Goal: Task Accomplishment & Management: Manage account settings

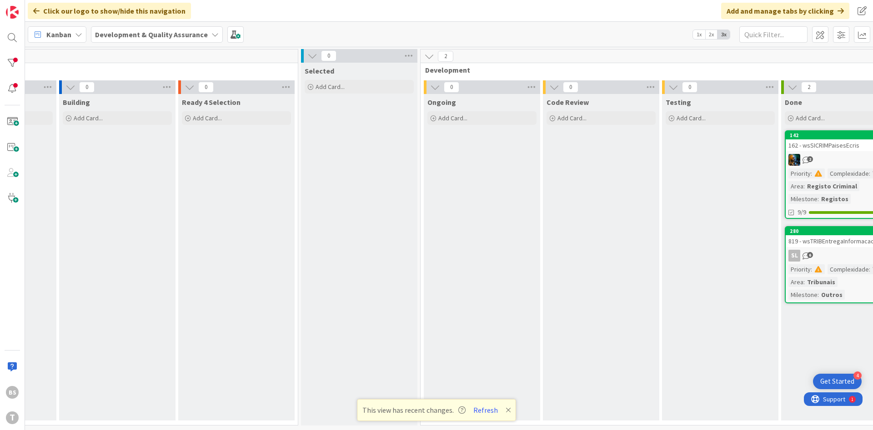
scroll to position [0, 171]
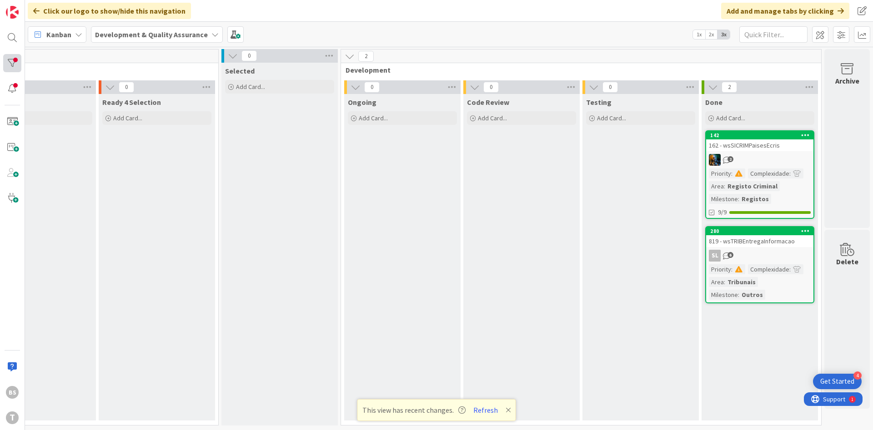
click at [11, 64] on div at bounding box center [12, 63] width 18 height 18
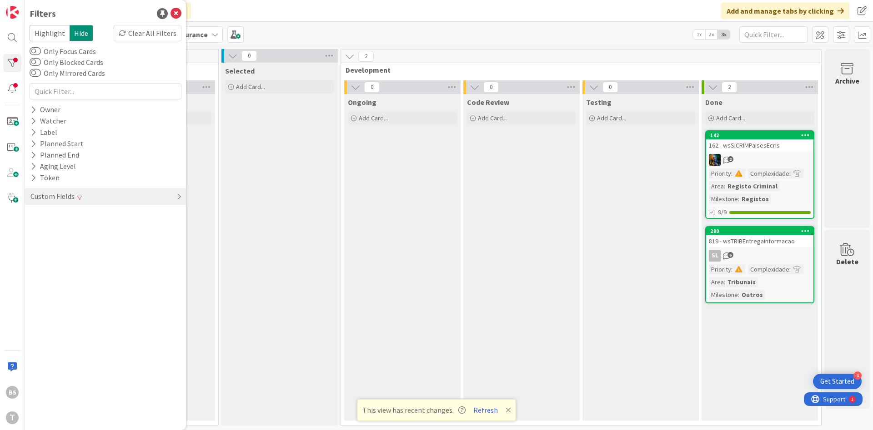
click at [86, 193] on div "Custom Fields" at bounding box center [105, 196] width 161 height 17
click at [93, 215] on div "Priority Clear" at bounding box center [105, 215] width 161 height 11
click at [85, 240] on div "Critical High Medium Low None" at bounding box center [105, 252] width 147 height 59
click at [34, 242] on icon at bounding box center [35, 241] width 6 height 6
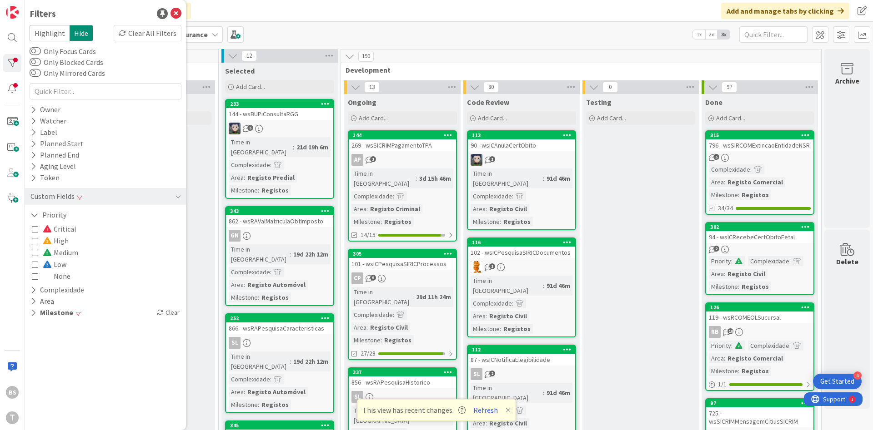
click at [35, 280] on icon at bounding box center [35, 276] width 6 height 6
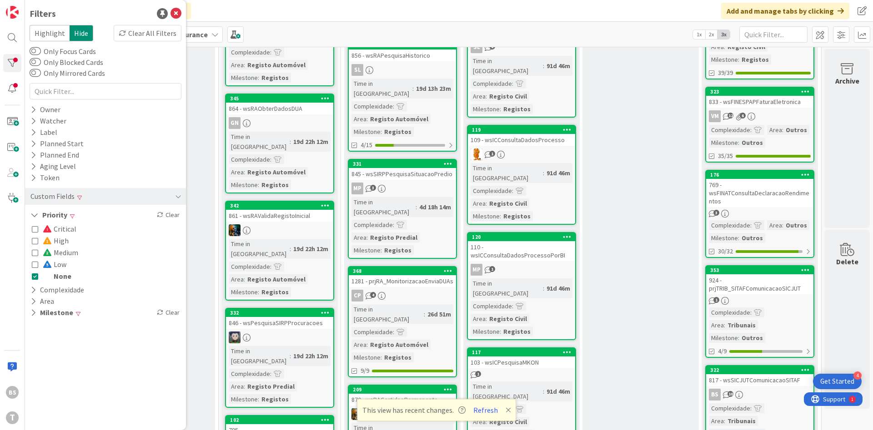
scroll to position [761, 171]
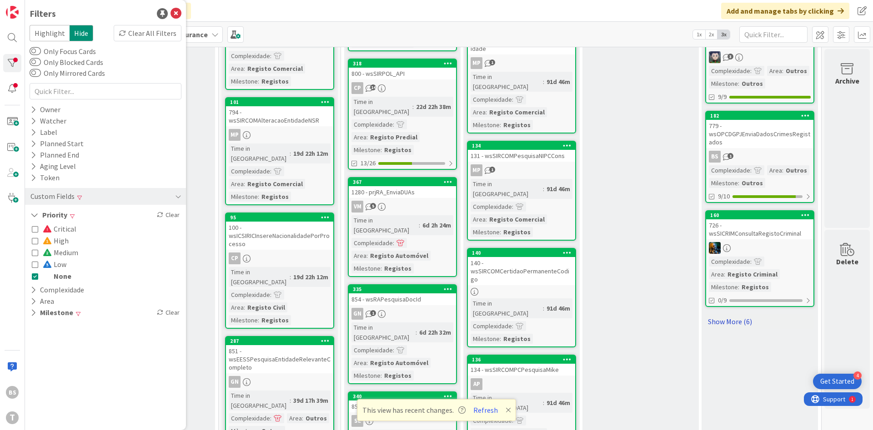
click at [729, 322] on link "Show More (6)" at bounding box center [759, 322] width 109 height 15
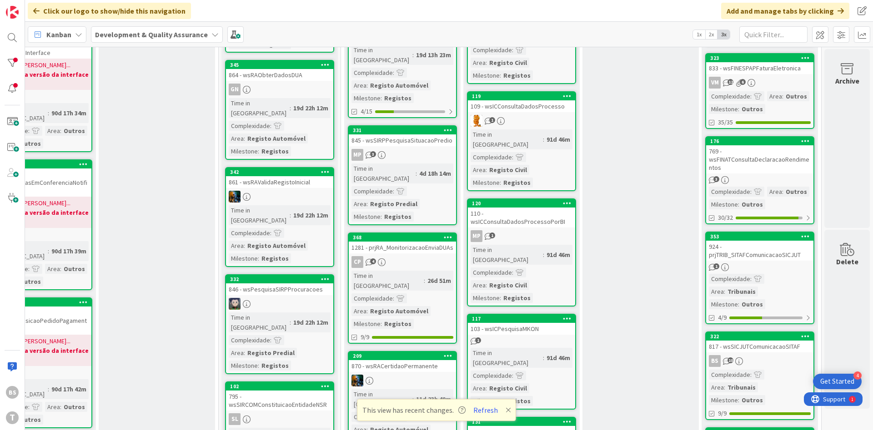
scroll to position [327, 171]
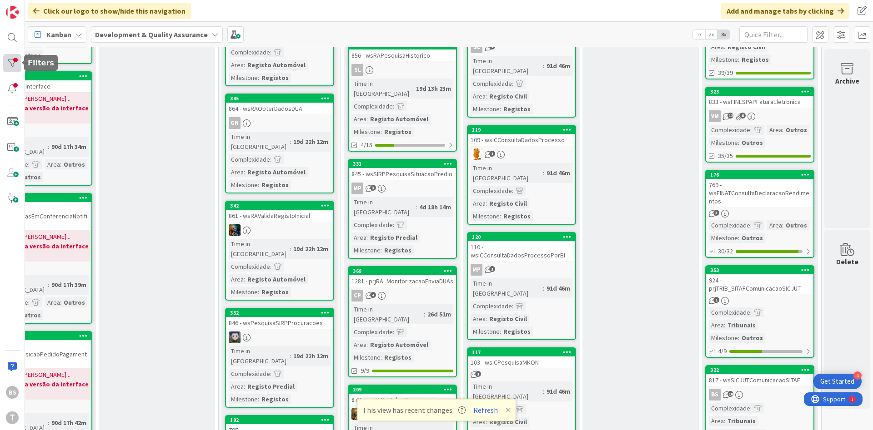
click at [16, 62] on div at bounding box center [12, 63] width 18 height 18
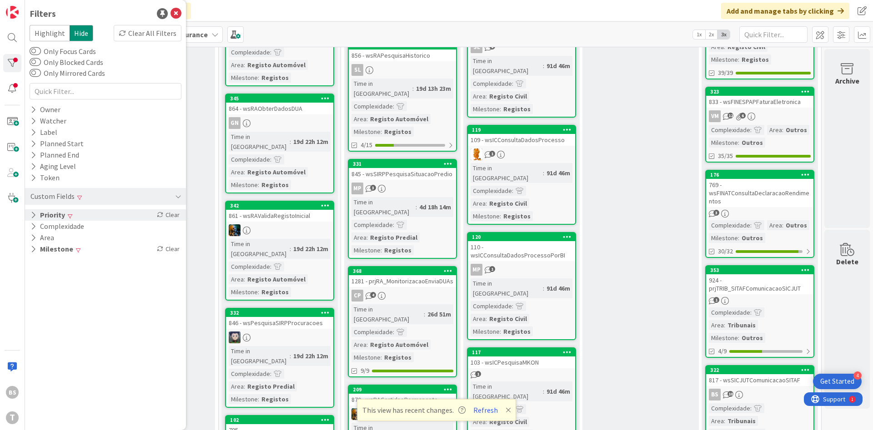
click at [84, 218] on div "Priority Clear" at bounding box center [105, 215] width 161 height 11
click at [34, 281] on button "None" at bounding box center [52, 276] width 40 height 12
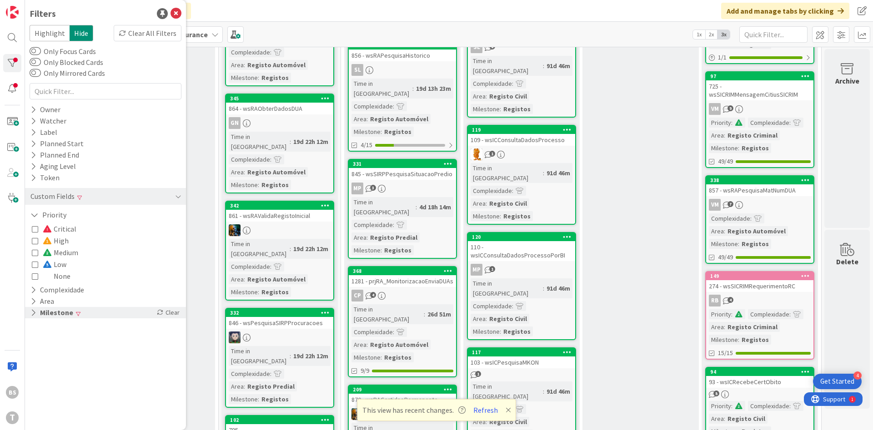
click at [57, 310] on button "Milestone" at bounding box center [52, 312] width 45 height 11
click at [37, 340] on icon at bounding box center [35, 338] width 6 height 6
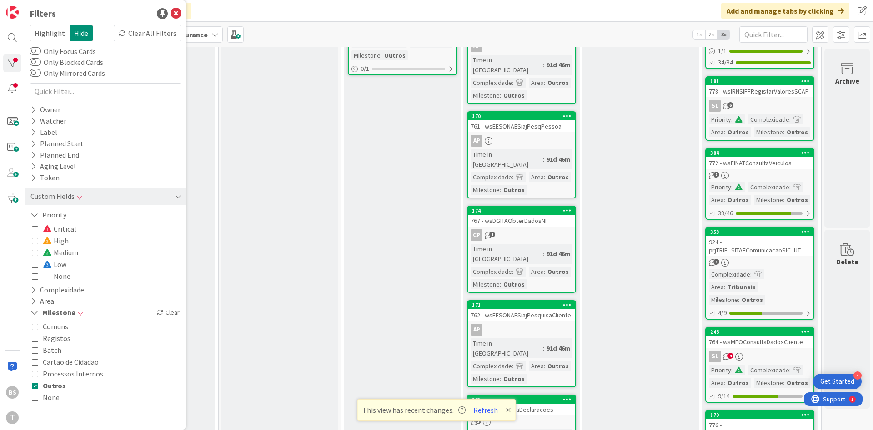
click at [35, 386] on icon at bounding box center [35, 386] width 6 height 6
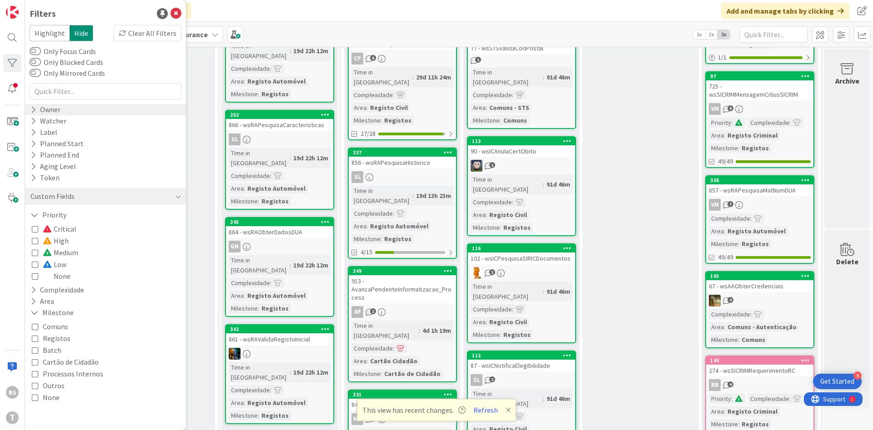
click at [85, 111] on div "Owner" at bounding box center [105, 109] width 161 height 11
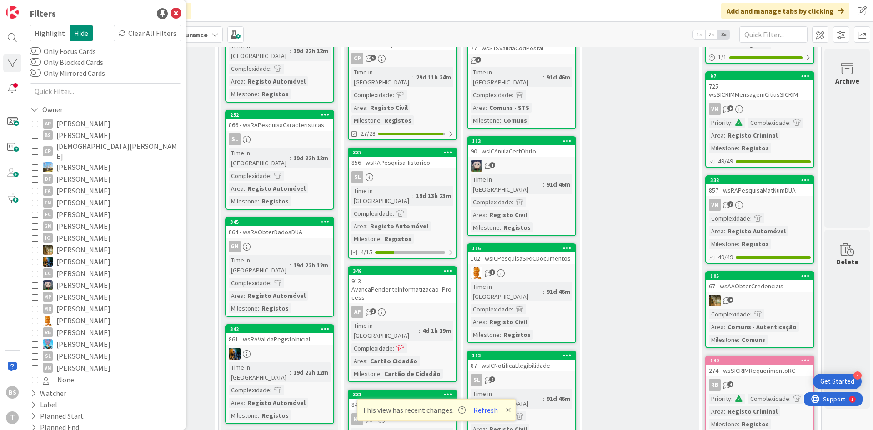
click at [33, 365] on icon at bounding box center [35, 368] width 6 height 6
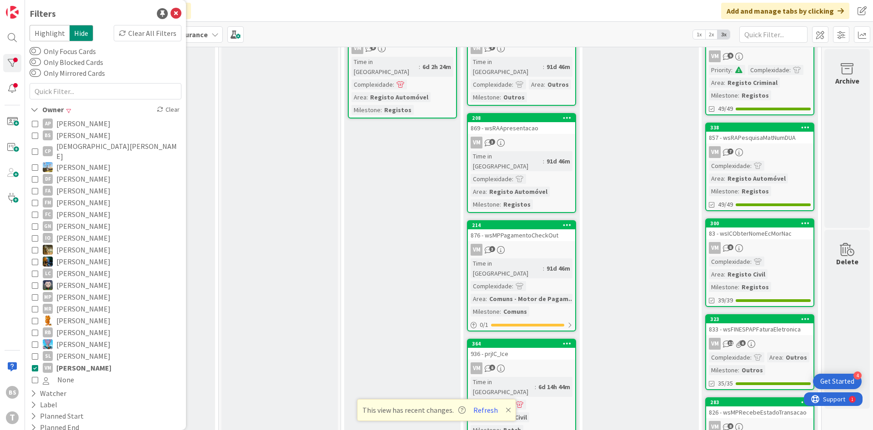
scroll to position [218, 171]
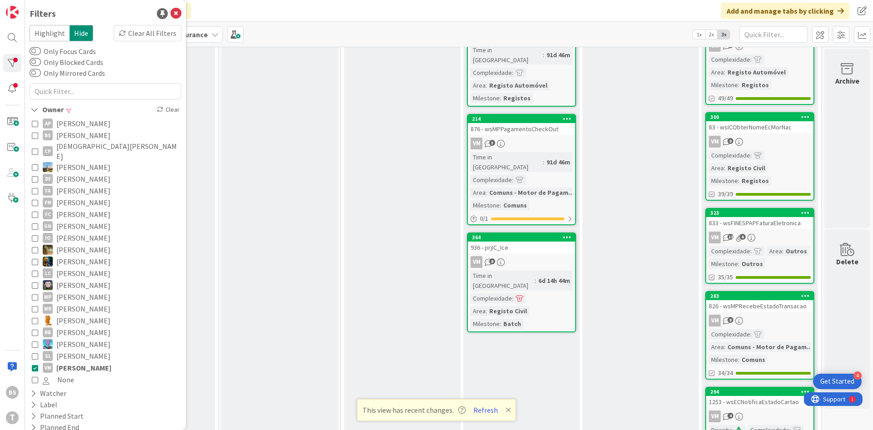
click at [37, 365] on icon at bounding box center [35, 368] width 6 height 6
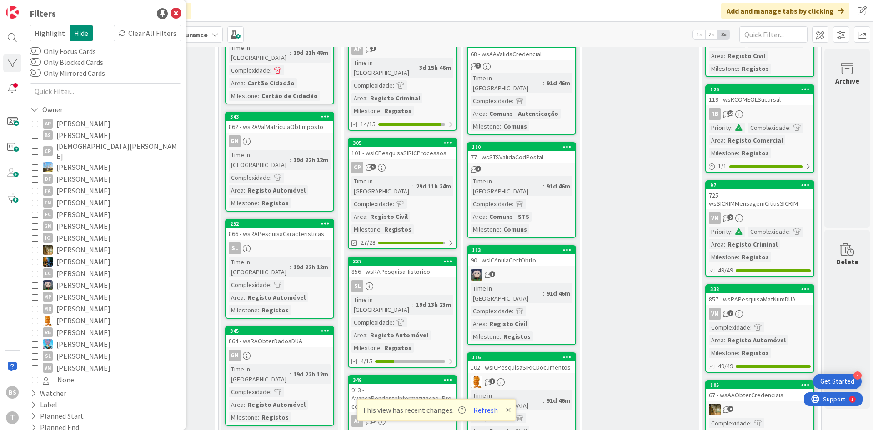
click at [34, 137] on icon at bounding box center [35, 135] width 6 height 6
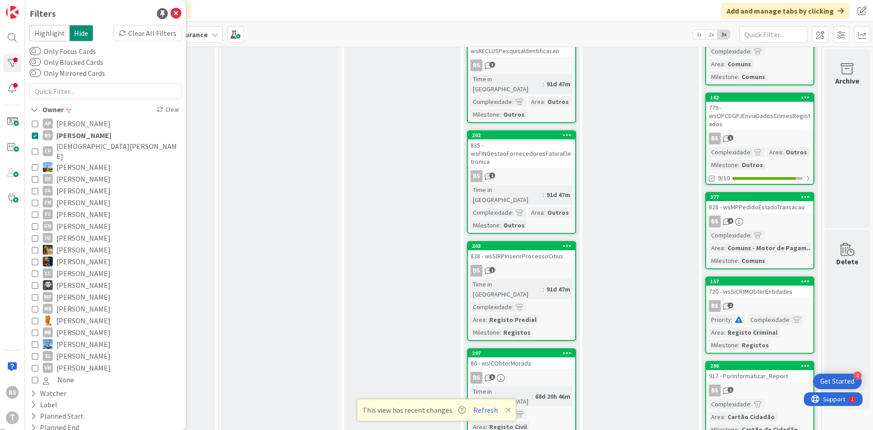
scroll to position [0, 171]
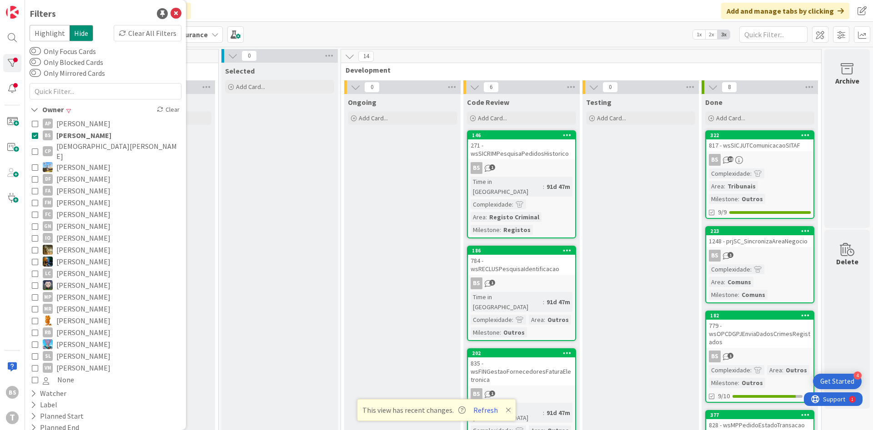
click at [35, 138] on icon at bounding box center [35, 135] width 6 height 6
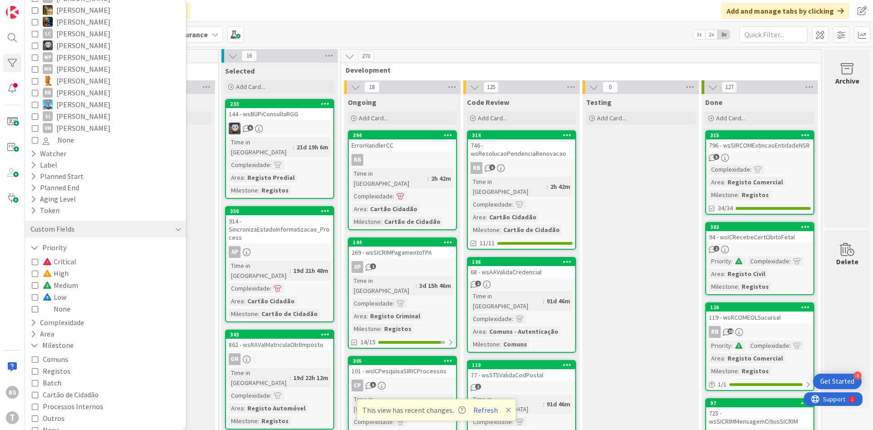
scroll to position [247, 0]
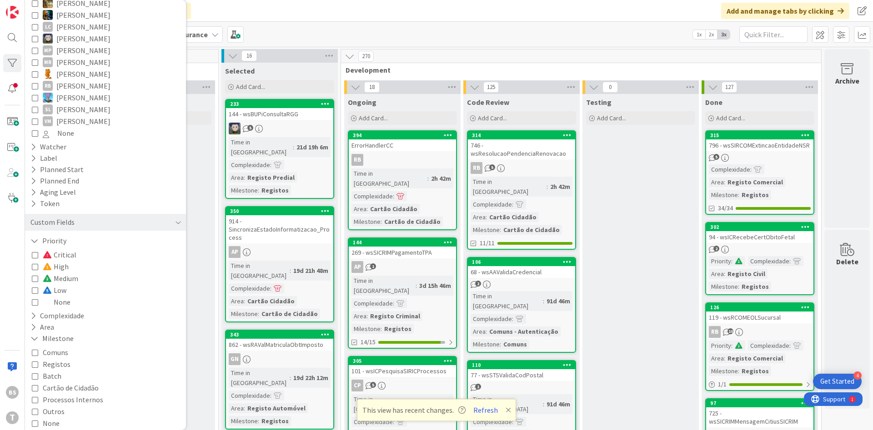
click at [31, 357] on div "Comuns Registos Batch Cartão de Cidadão Processos Internos Outros None" at bounding box center [106, 388] width 152 height 87
click at [34, 361] on icon at bounding box center [35, 364] width 6 height 6
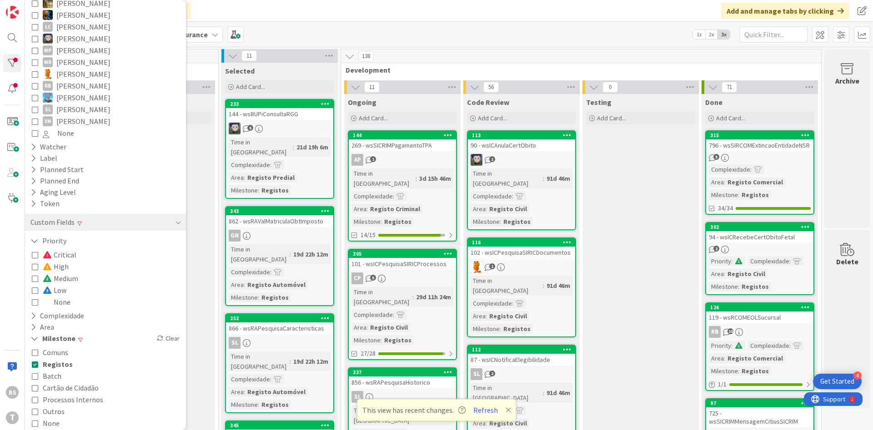
click at [32, 409] on icon at bounding box center [35, 412] width 6 height 6
click at [34, 299] on icon at bounding box center [35, 302] width 6 height 6
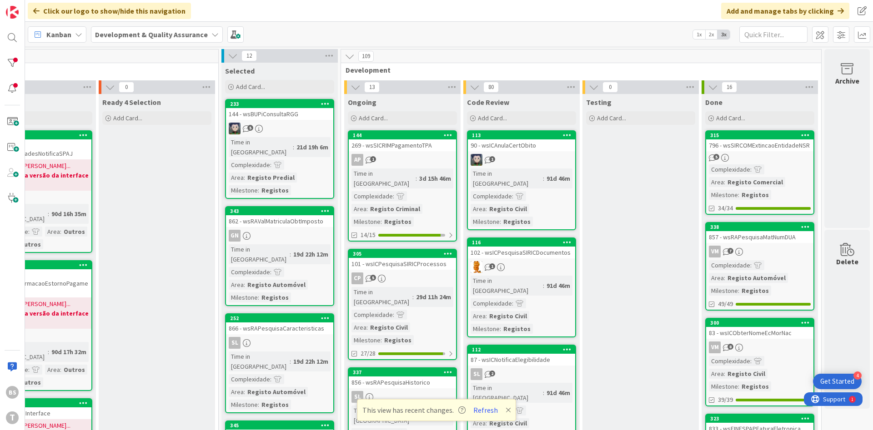
click at [785, 165] on div "Complexidade : Area : Registo Comercial Milestone : Registos" at bounding box center [760, 182] width 102 height 35
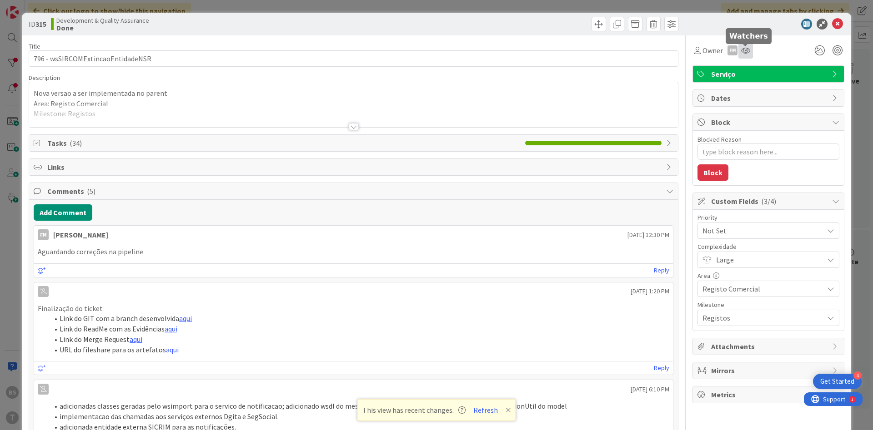
click at [741, 52] on icon at bounding box center [745, 50] width 9 height 7
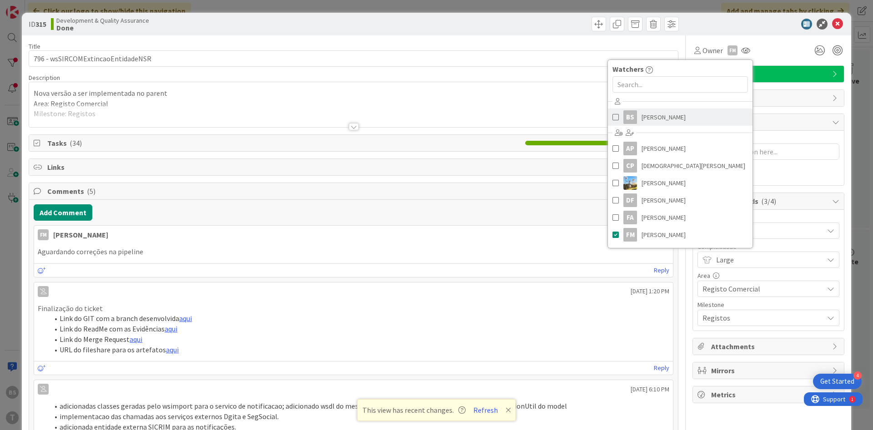
click at [640, 125] on link "BS [PERSON_NAME]" at bounding box center [680, 117] width 145 height 17
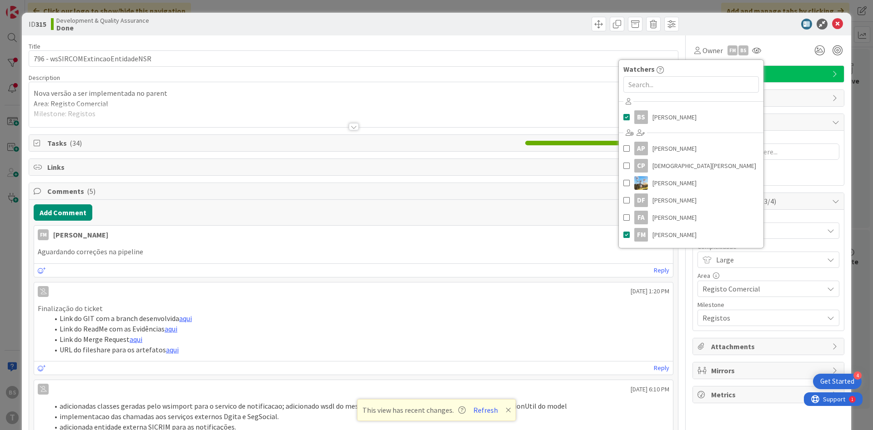
click at [789, 50] on div "Owner FM BS Watchers BS [PERSON_NAME] CP [PERSON_NAME] DF [PERSON_NAME] FA [PER…" at bounding box center [768, 50] width 152 height 16
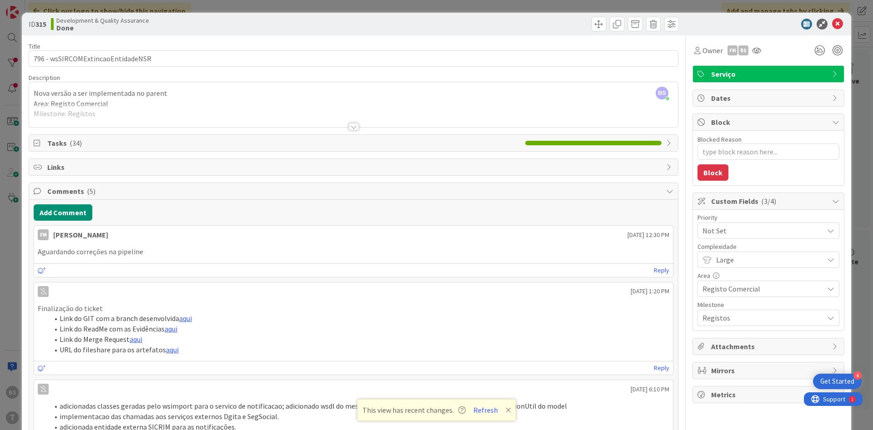
click at [755, 233] on span "Not Set" at bounding box center [760, 231] width 116 height 13
click at [739, 320] on span "Low" at bounding box center [780, 318] width 105 height 14
click at [838, 19] on icon at bounding box center [837, 24] width 11 height 11
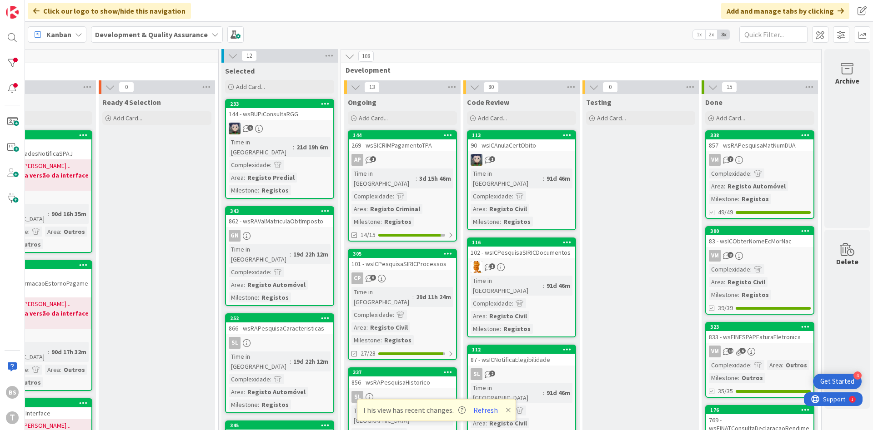
click at [796, 167] on link "338 857 - wsRAPesquisaMatNumDUA VM 7 Complexidade : Area : Registo Automóvel Mi…" at bounding box center [759, 174] width 109 height 89
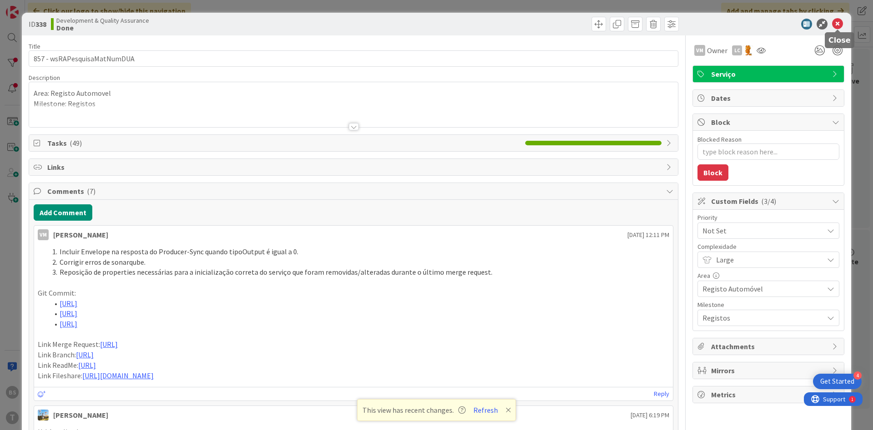
click at [838, 20] on icon at bounding box center [837, 24] width 11 height 11
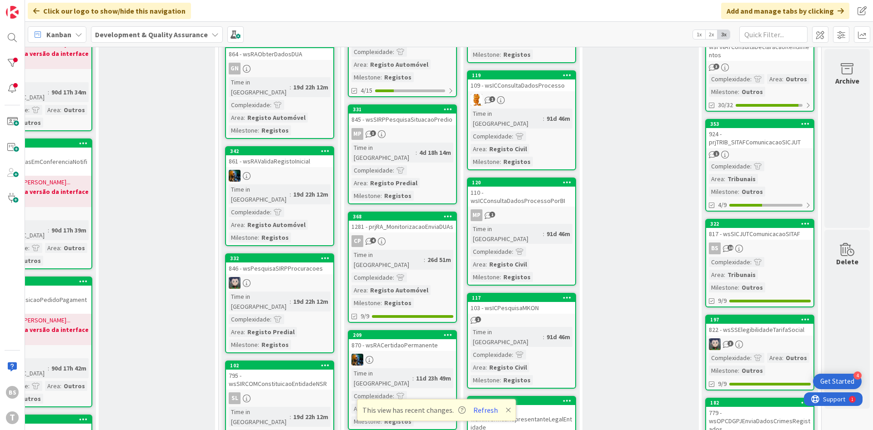
scroll to position [545, 171]
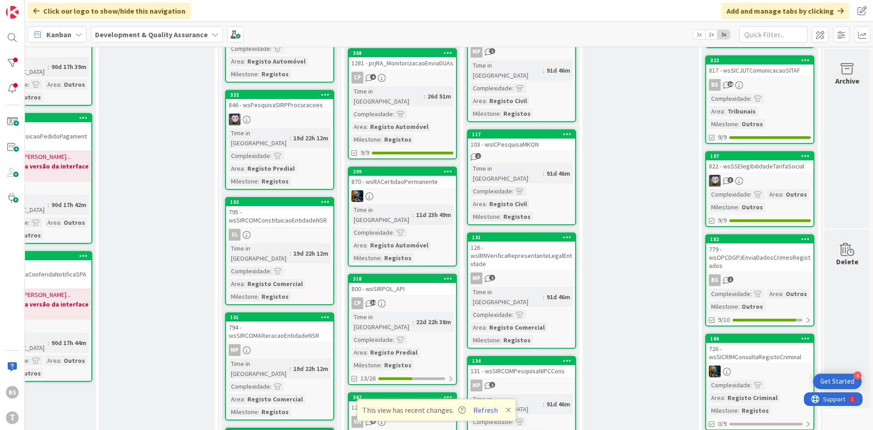
click at [790, 177] on div "3" at bounding box center [759, 181] width 107 height 12
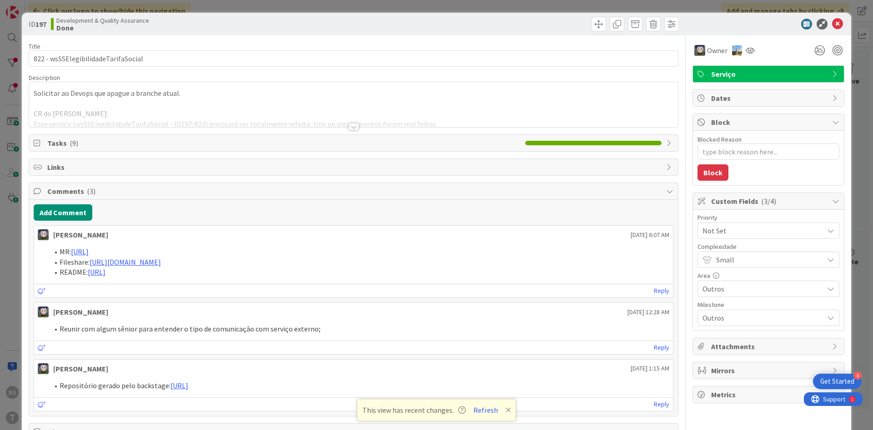
click at [776, 230] on span "Not Set" at bounding box center [760, 231] width 116 height 13
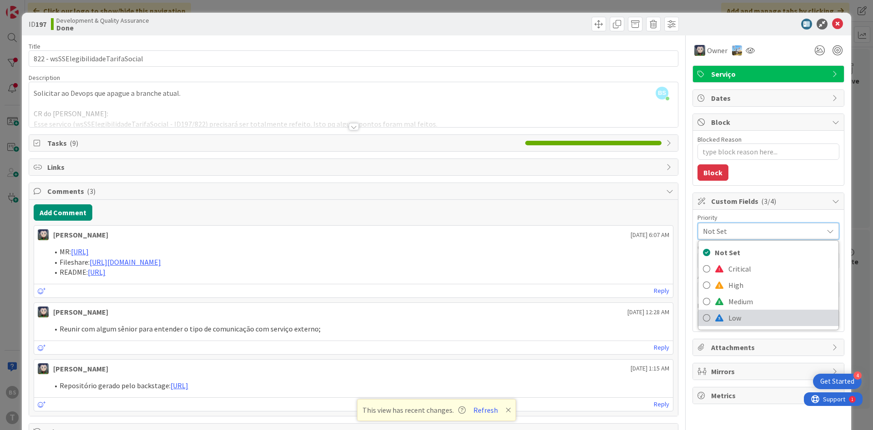
click at [748, 317] on span "Low" at bounding box center [780, 318] width 105 height 14
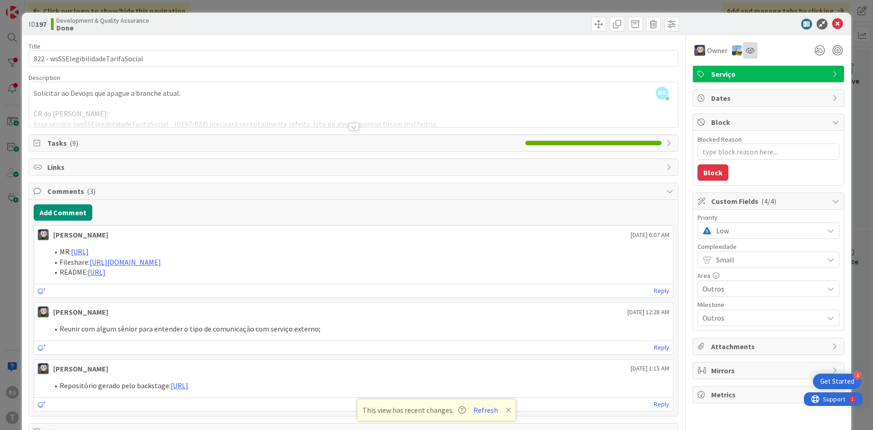
click at [755, 53] on div at bounding box center [750, 50] width 15 height 16
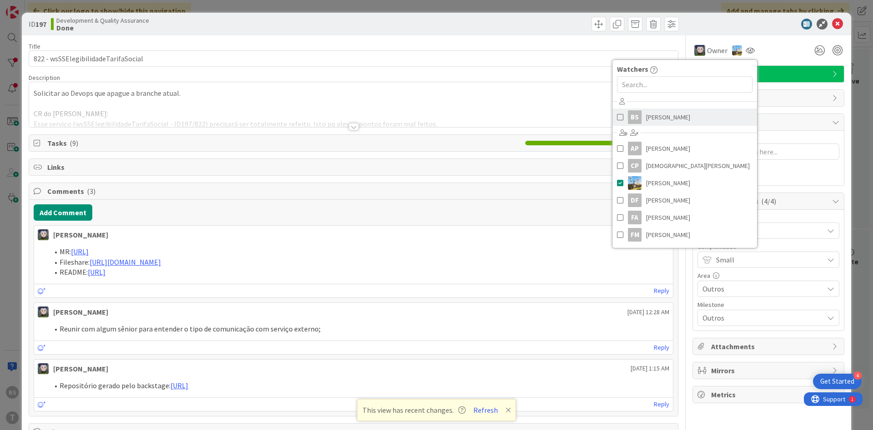
click at [692, 114] on link "BS [PERSON_NAME]" at bounding box center [684, 117] width 145 height 17
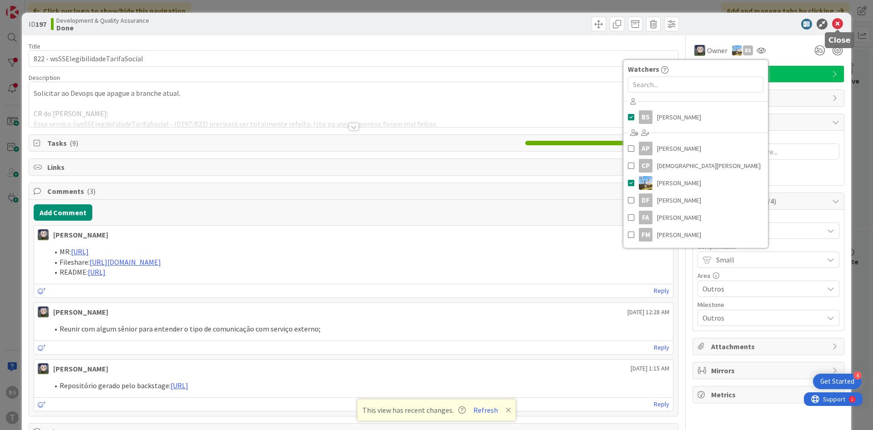
click at [840, 22] on icon at bounding box center [837, 24] width 11 height 11
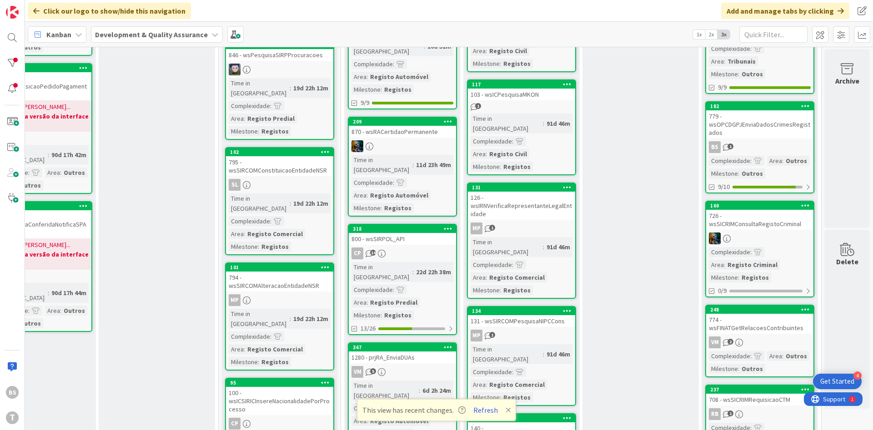
scroll to position [655, 171]
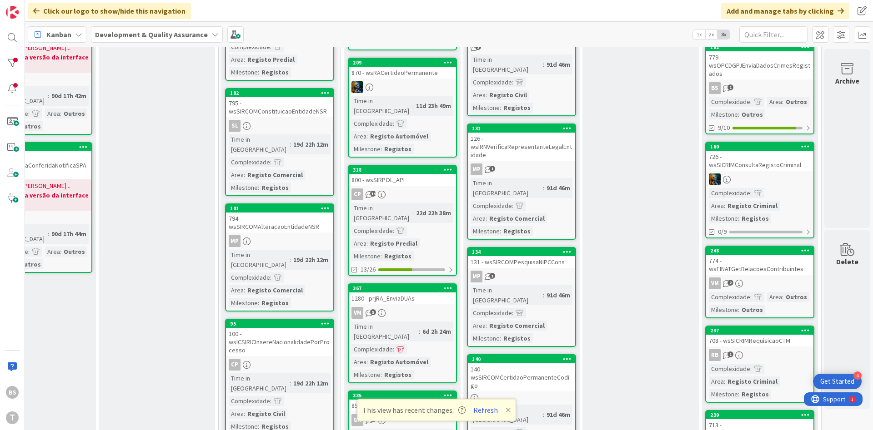
click at [805, 165] on div "726 - wsSICRIMConsultaRegistoCriminal" at bounding box center [759, 161] width 107 height 20
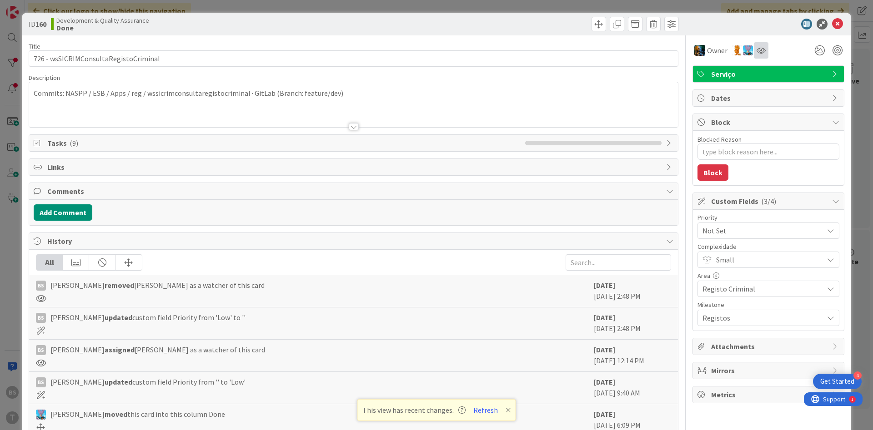
click at [763, 54] on div at bounding box center [761, 50] width 15 height 16
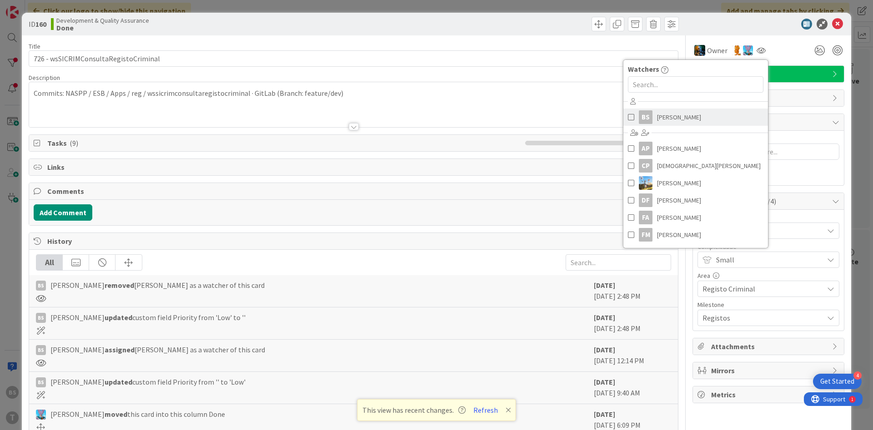
click at [722, 112] on link "BS [PERSON_NAME]" at bounding box center [695, 117] width 145 height 17
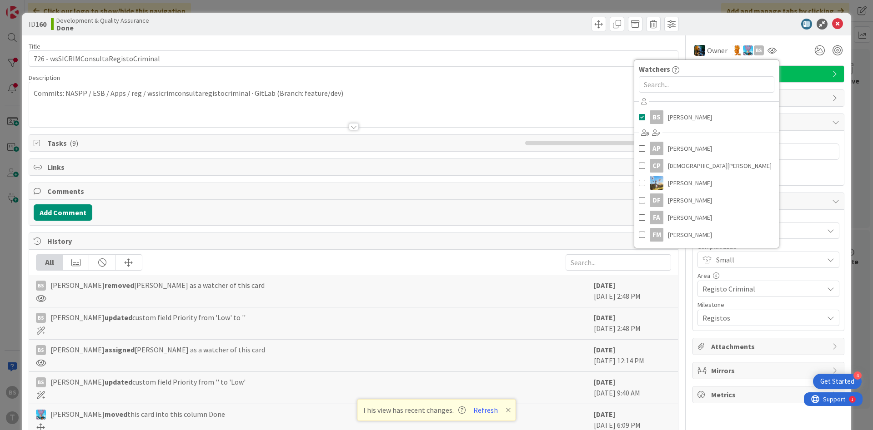
click at [790, 38] on div "Owner BS Watchers BS [PERSON_NAME] [PERSON_NAME] CP [PERSON_NAME] DF [PERSON_NA…" at bounding box center [768, 46] width 152 height 23
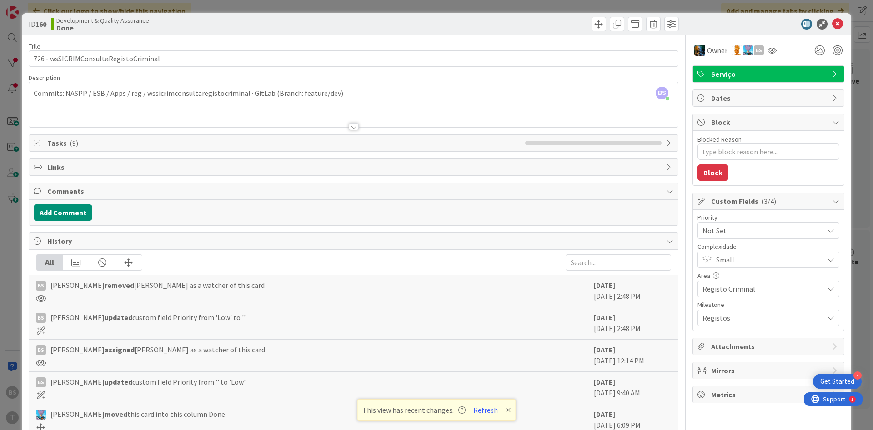
click at [752, 225] on span "Not Set" at bounding box center [760, 231] width 116 height 13
click at [759, 317] on span "Low" at bounding box center [780, 318] width 105 height 14
click at [841, 18] on div "ID 160 Development & Quality Assurance Done" at bounding box center [436, 24] width 829 height 23
click at [841, 21] on icon at bounding box center [837, 24] width 11 height 11
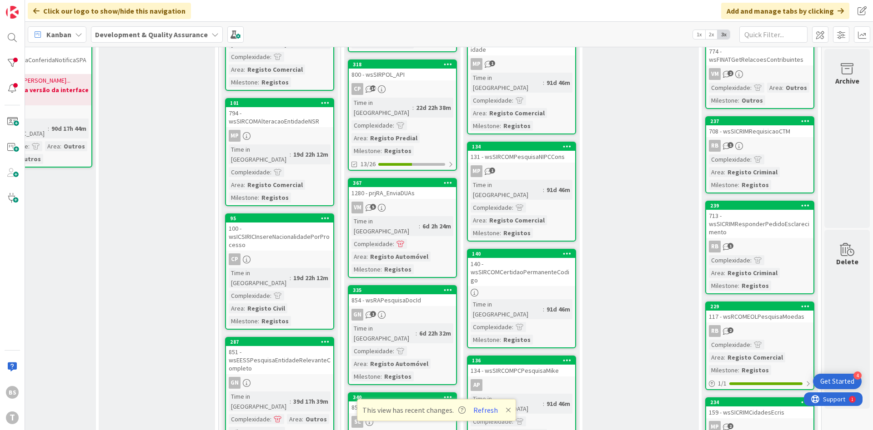
scroll to position [818, 171]
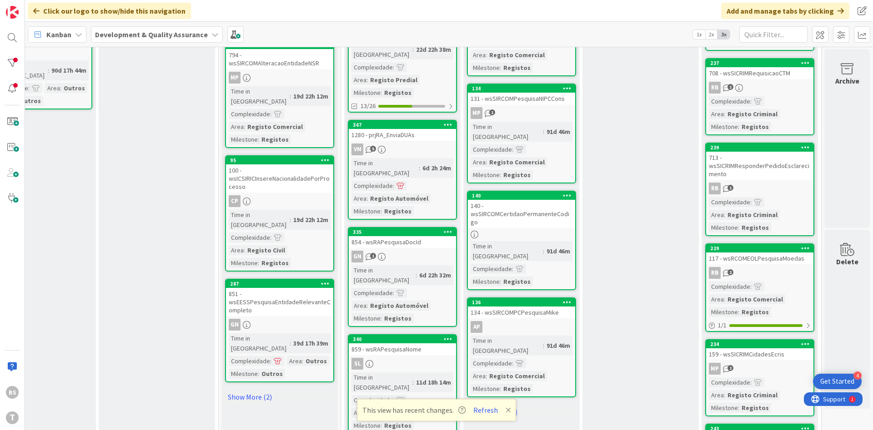
click at [769, 265] on link "229 117 - wsRCOMEOLPesquisaMoedas RB 2 Complexidade : Area : Registo Comercial …" at bounding box center [759, 288] width 109 height 89
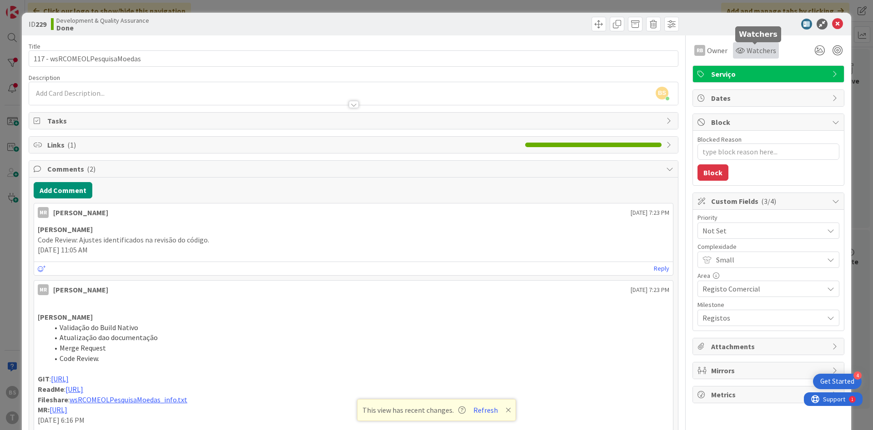
click at [749, 53] on span "Watchers" at bounding box center [761, 50] width 30 height 11
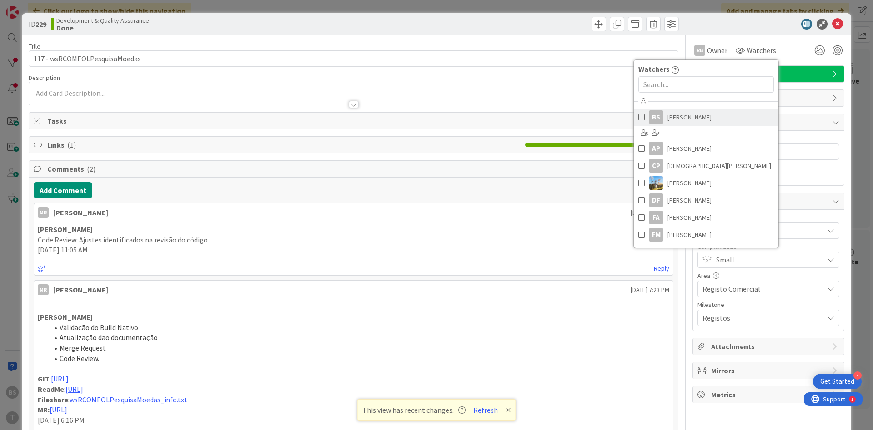
click at [697, 122] on span "[PERSON_NAME]" at bounding box center [689, 117] width 44 height 14
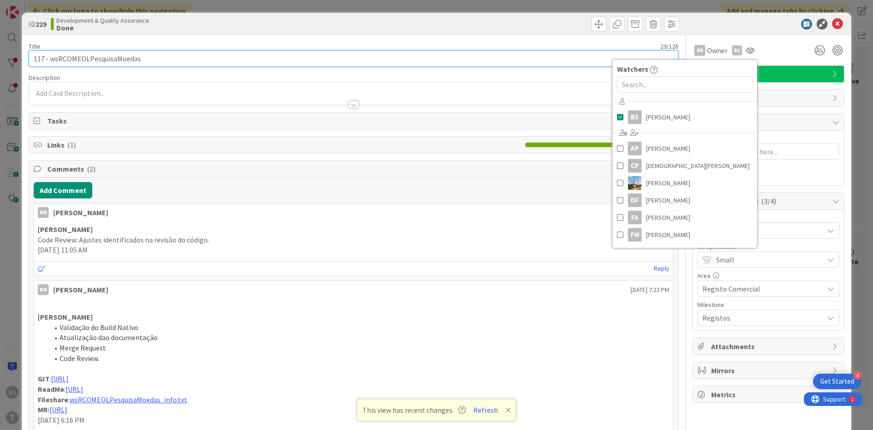
click at [555, 64] on input "117 - wsRCOMEOLPesquisaMoedas" at bounding box center [354, 58] width 650 height 16
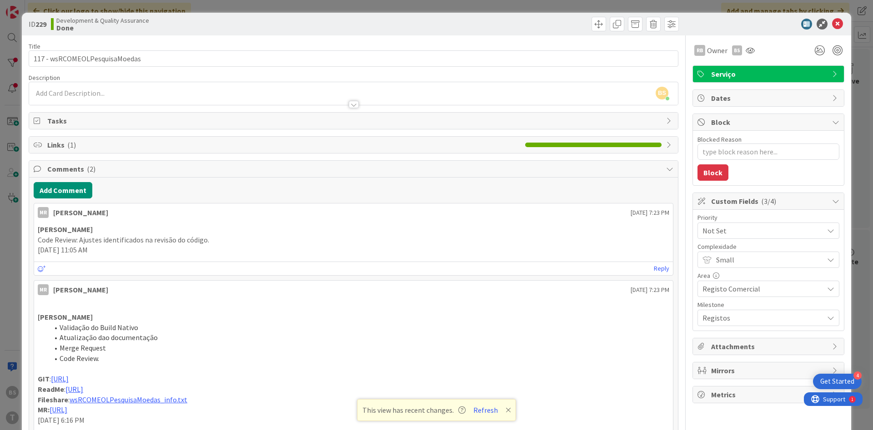
click at [725, 241] on div "Priority Not Set Complexidade Small Area Registo Comercial Milestone Registos" at bounding box center [768, 271] width 142 height 112
click at [727, 235] on span "Not Set" at bounding box center [760, 231] width 116 height 13
click at [771, 320] on span "Low" at bounding box center [780, 318] width 105 height 14
click at [833, 24] on icon at bounding box center [837, 24] width 11 height 11
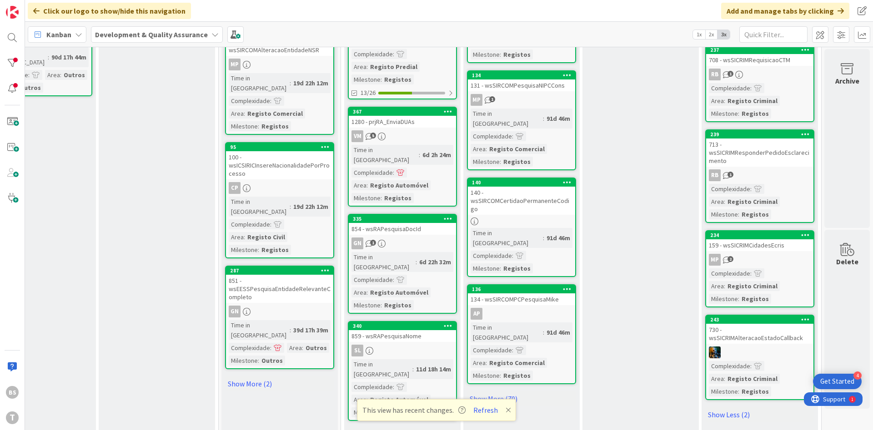
scroll to position [840, 171]
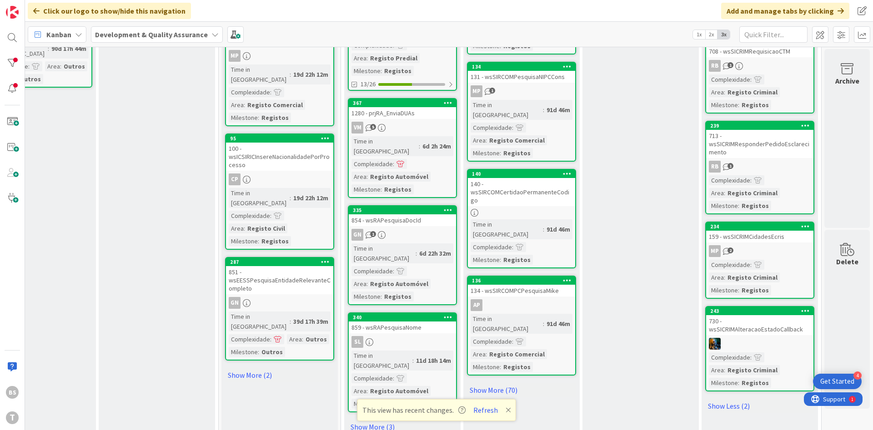
click at [765, 321] on div "730 - wsSICRIMAlteracaoEstadoCallback" at bounding box center [759, 325] width 107 height 20
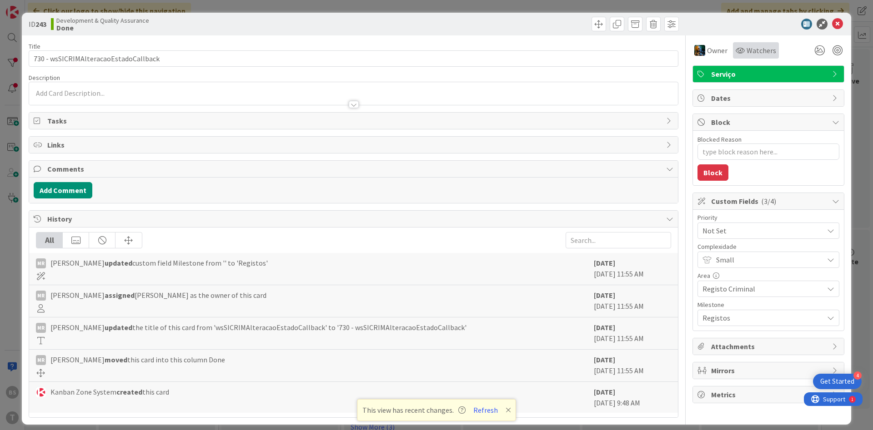
click at [767, 56] on div "Watchers" at bounding box center [756, 50] width 46 height 16
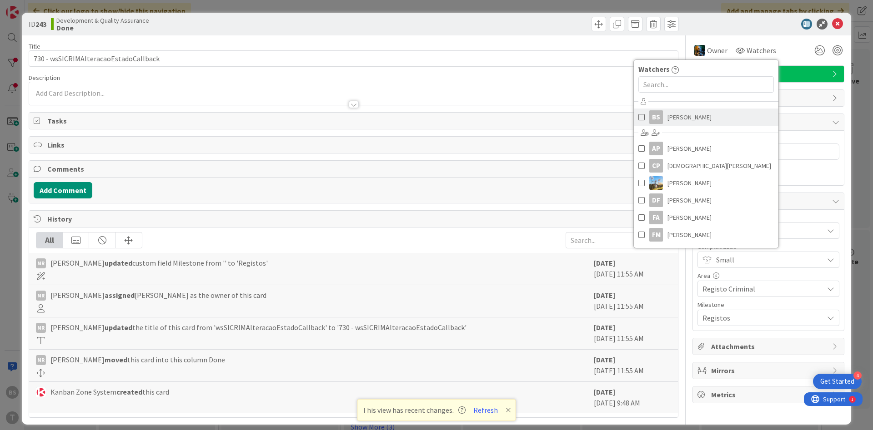
click at [705, 120] on link "BS [PERSON_NAME]" at bounding box center [706, 117] width 145 height 17
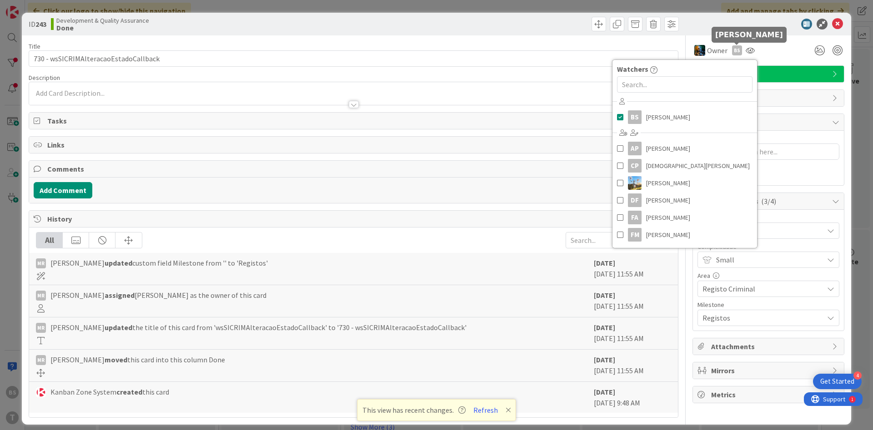
click at [749, 25] on div at bounding box center [763, 24] width 161 height 11
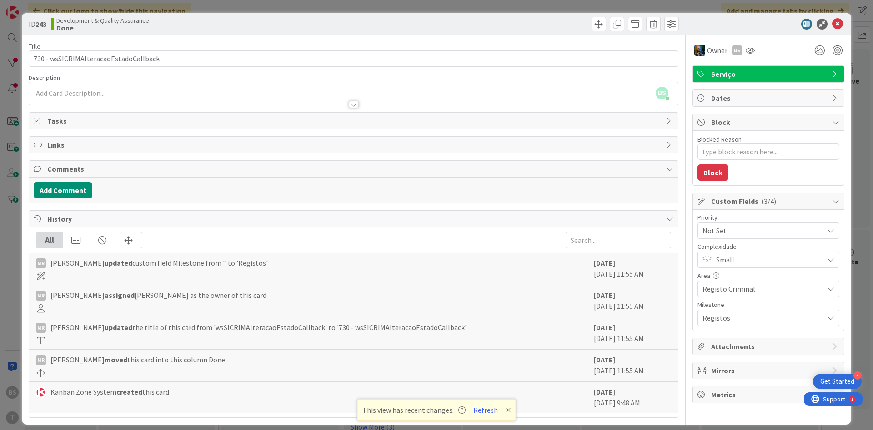
click at [746, 233] on span "Not Set" at bounding box center [760, 231] width 116 height 13
click at [744, 313] on span "Low" at bounding box center [780, 318] width 105 height 14
click at [836, 28] on icon at bounding box center [837, 24] width 11 height 11
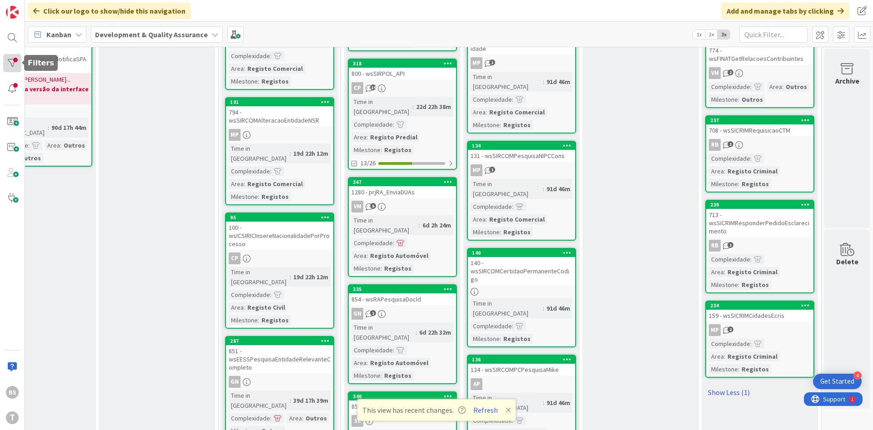
click at [17, 62] on div at bounding box center [12, 63] width 18 height 18
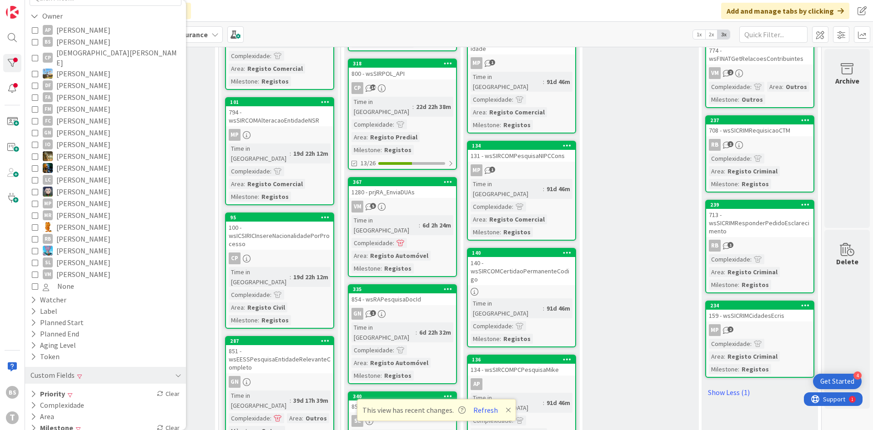
scroll to position [96, 0]
click at [100, 387] on div "Priority Clear" at bounding box center [105, 391] width 161 height 11
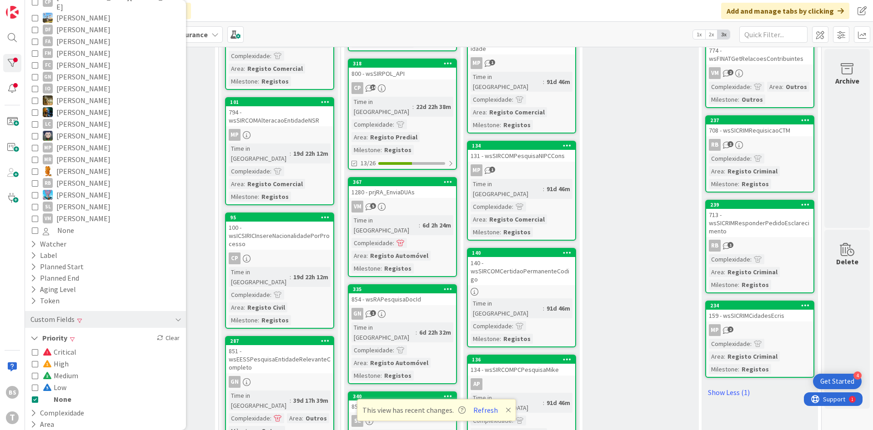
scroll to position [160, 0]
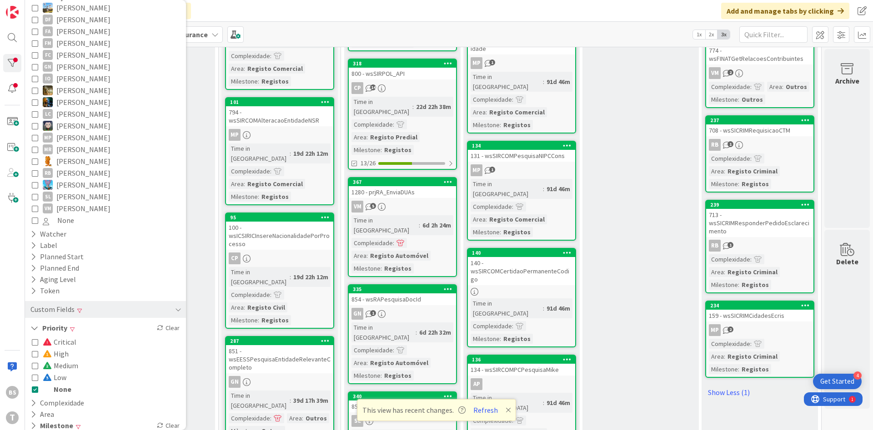
click at [30, 371] on div "Critical High Medium Low None" at bounding box center [106, 366] width 152 height 64
click at [34, 375] on icon at bounding box center [35, 378] width 6 height 6
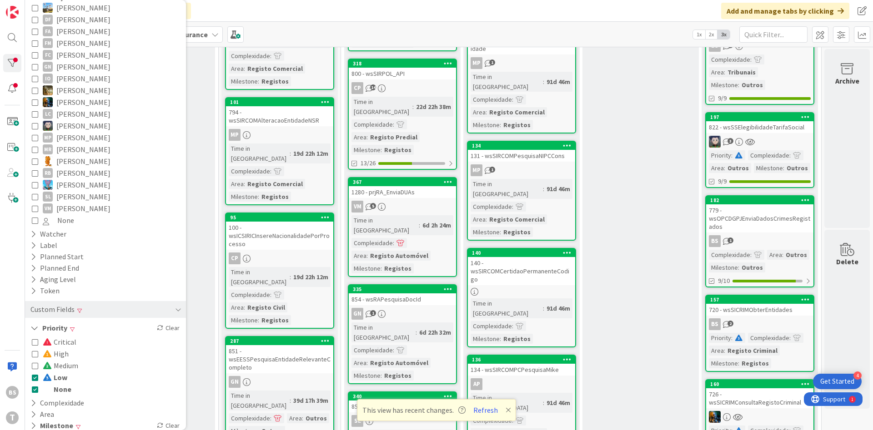
click at [35, 386] on icon at bounding box center [35, 389] width 6 height 6
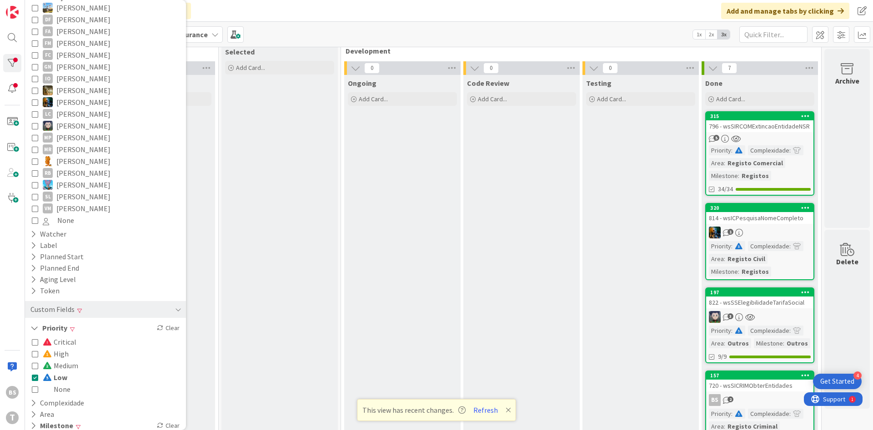
scroll to position [0, 171]
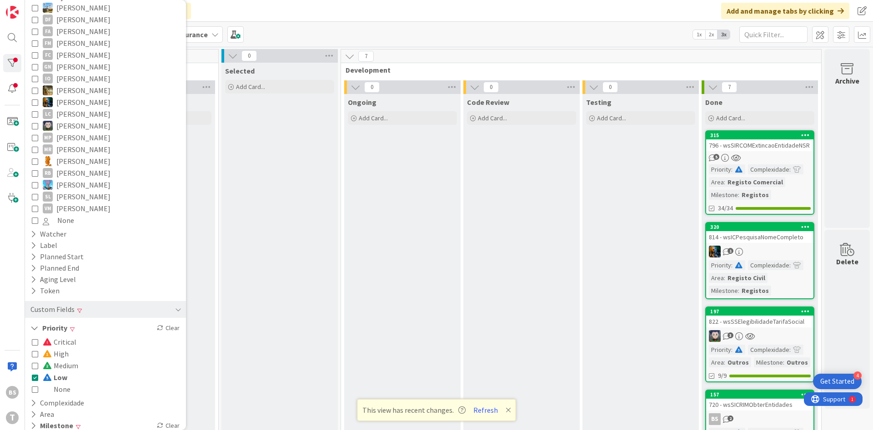
click at [770, 150] on link "315 796 - wsSIRCOMExtincaoEntidadeNSR 5 Priority : Complexidade : Area : Regist…" at bounding box center [759, 172] width 109 height 85
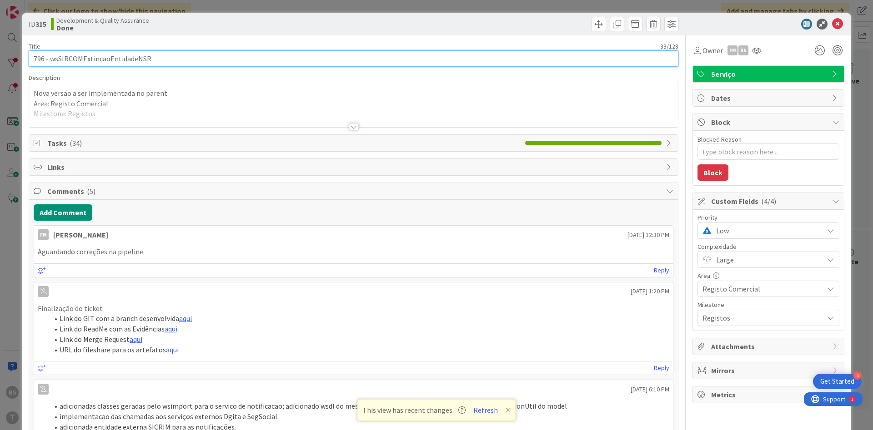
click at [144, 61] on input "796 - wsSIRCOMExtincaoEntidadeNSR" at bounding box center [354, 58] width 650 height 16
click at [129, 57] on input "796 - wsSIRCOMExtincaoEntidadeNSR" at bounding box center [354, 58] width 650 height 16
click at [130, 59] on input "796 - wsSIRCOMExtincaoEntidadeNSR" at bounding box center [354, 58] width 650 height 16
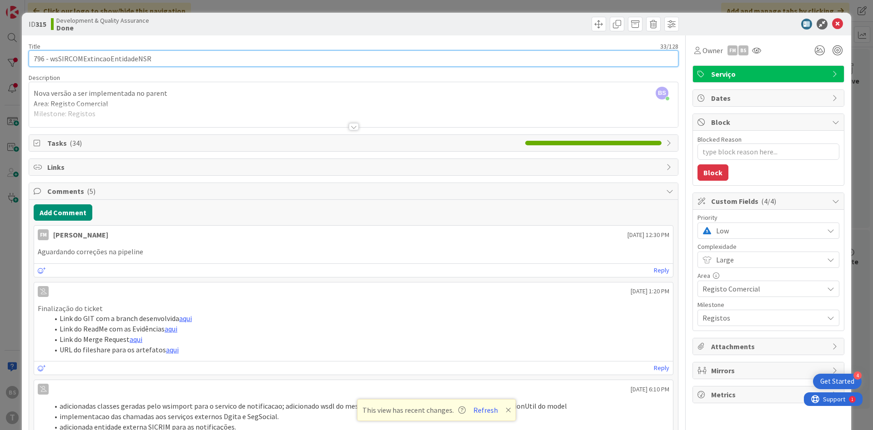
click at [130, 59] on input "796 - wsSIRCOMExtincaoEntidadeNSR" at bounding box center [354, 58] width 650 height 16
click at [140, 64] on input "796 - wsSIRCOMExtincaoEntidadeNSR" at bounding box center [354, 58] width 650 height 16
click at [129, 60] on input "796 - wsSIRCOMExtincaoEntidadeNSR" at bounding box center [354, 58] width 650 height 16
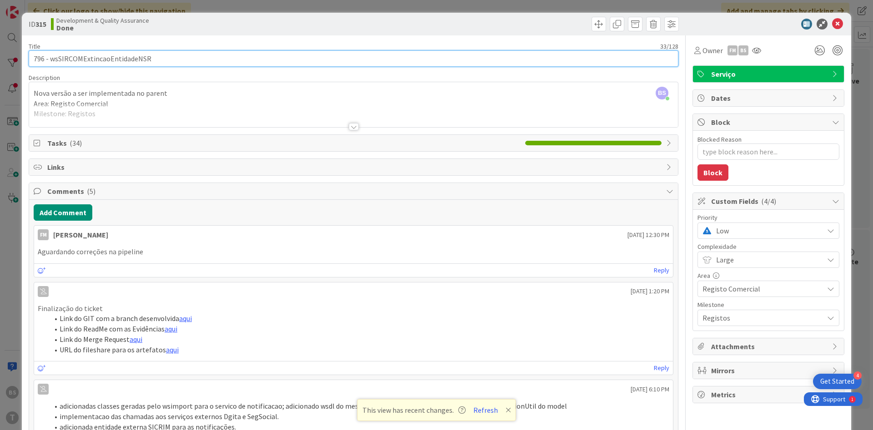
click at [101, 55] on input "796 - wsSIRCOMExtincaoEntidadeNSR" at bounding box center [354, 58] width 650 height 16
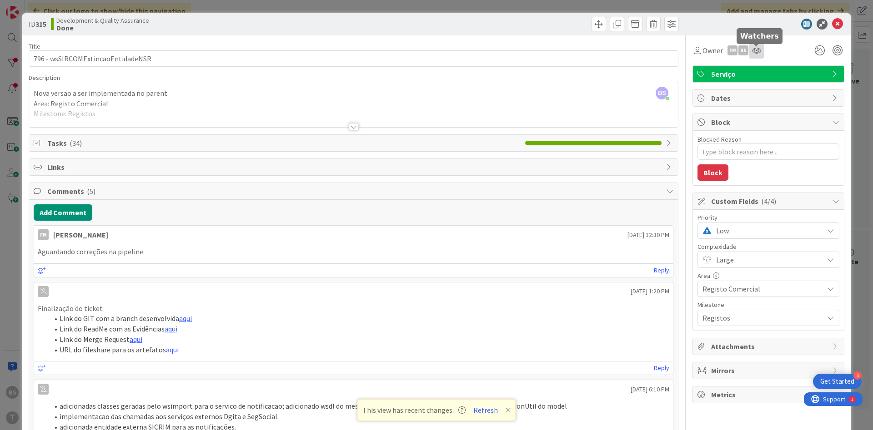
click at [756, 53] on icon at bounding box center [756, 50] width 9 height 7
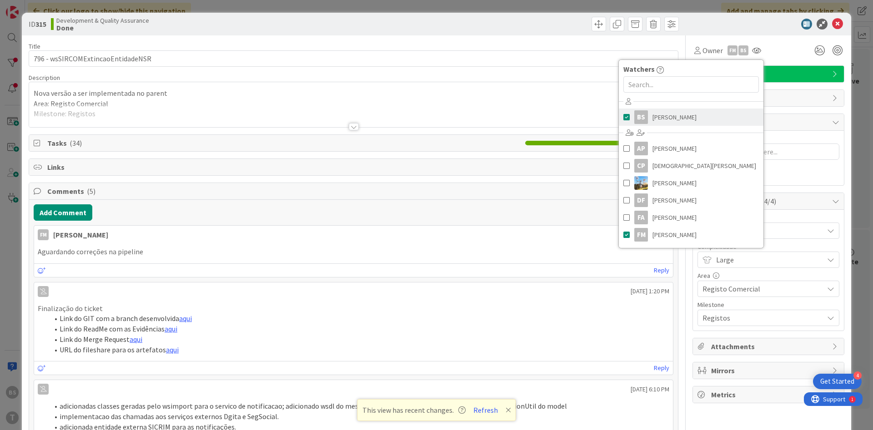
click at [669, 120] on span "[PERSON_NAME]" at bounding box center [674, 117] width 44 height 14
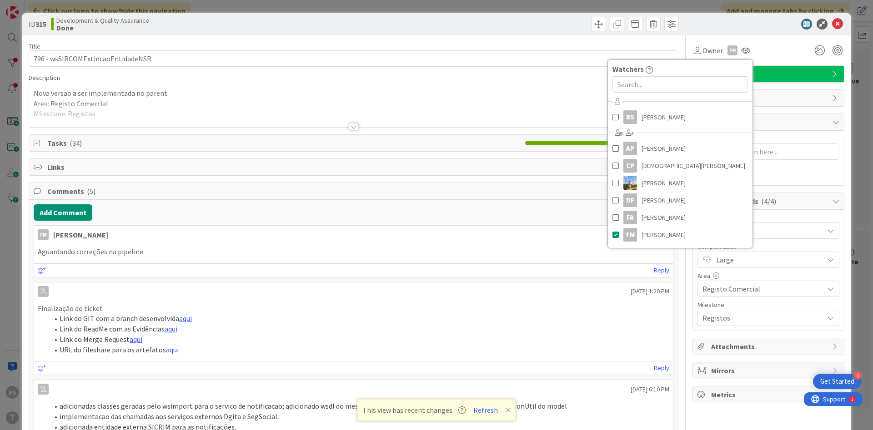
click at [785, 47] on div "Owner FM Watchers BS [PERSON_NAME] [PERSON_NAME] CP [PERSON_NAME] DF [PERSON_NA…" at bounding box center [768, 50] width 152 height 16
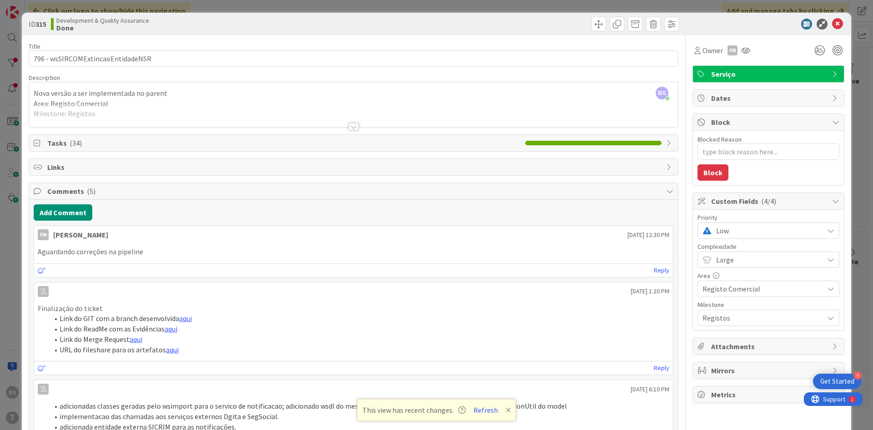
click at [743, 227] on span "Low" at bounding box center [767, 231] width 103 height 13
click at [732, 267] on span "Critical" at bounding box center [780, 269] width 105 height 14
click at [65, 211] on button "Add Comment" at bounding box center [63, 213] width 59 height 16
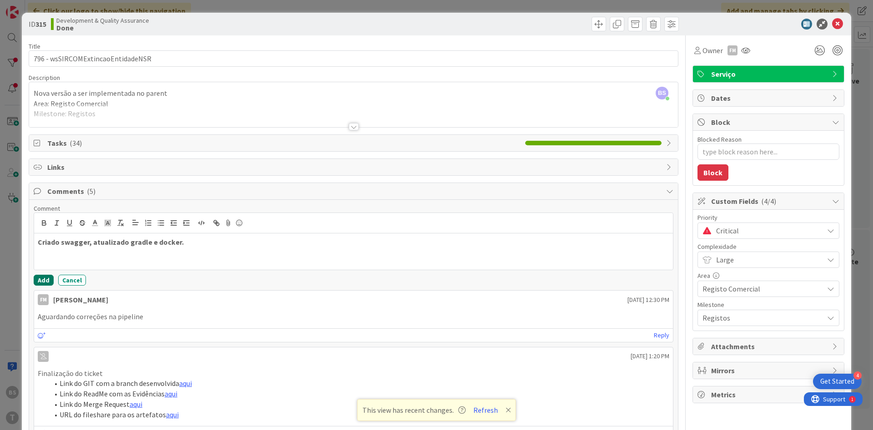
click at [38, 284] on button "Add" at bounding box center [44, 280] width 20 height 11
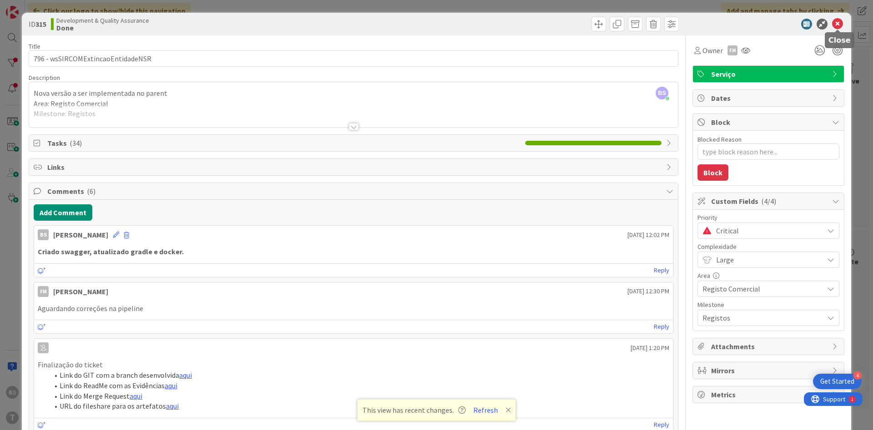
click at [836, 24] on icon at bounding box center [837, 24] width 11 height 11
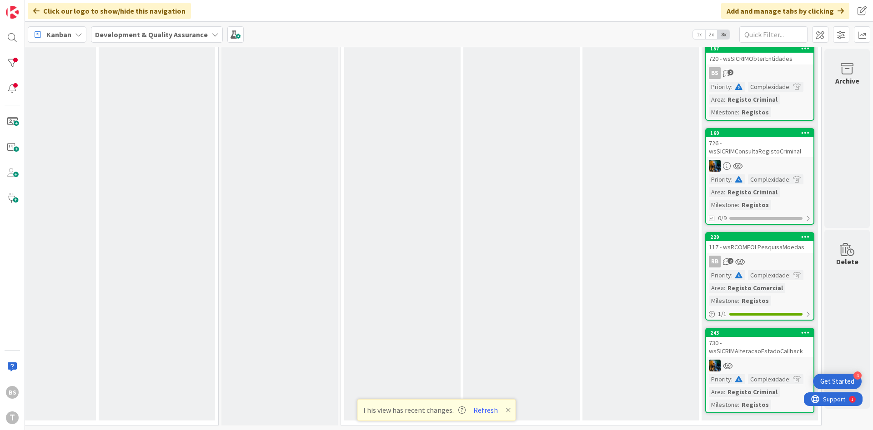
scroll to position [0, 171]
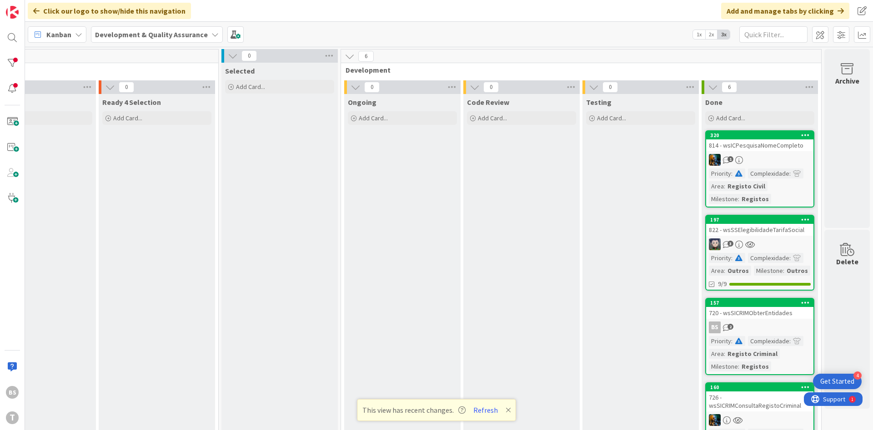
click at [772, 150] on div "814 - wsICPesquisaNomeCompleto" at bounding box center [759, 146] width 107 height 12
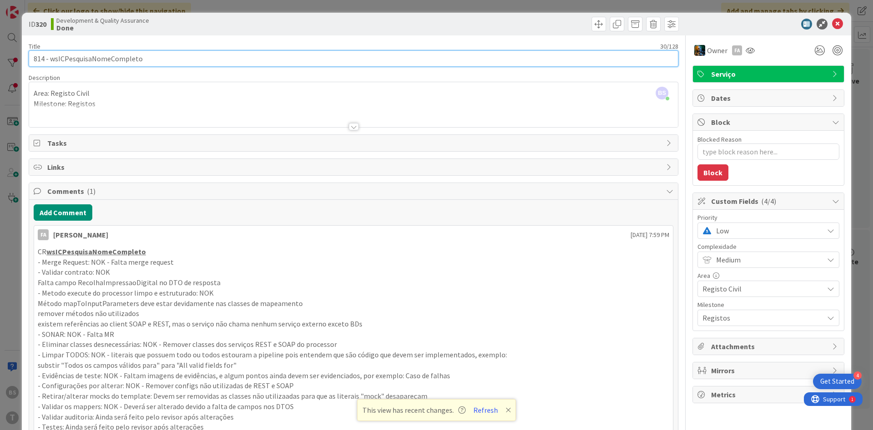
click at [116, 59] on input "814 - wsICPesquisaNomeCompleto" at bounding box center [354, 58] width 650 height 16
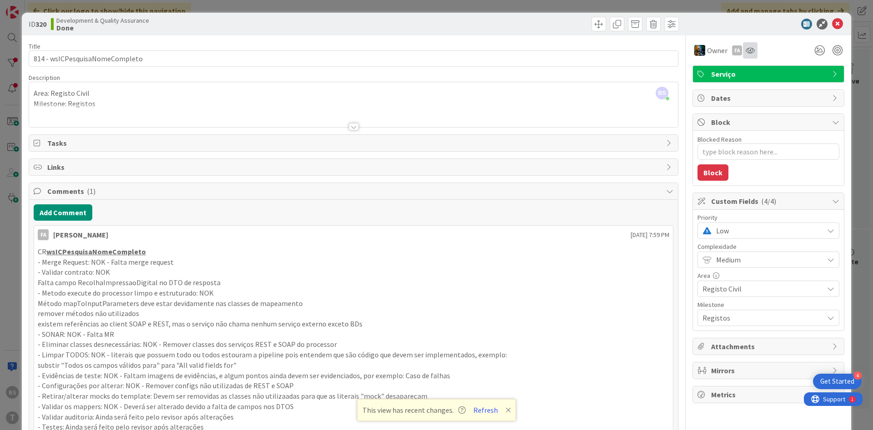
click at [751, 45] on div at bounding box center [750, 50] width 15 height 16
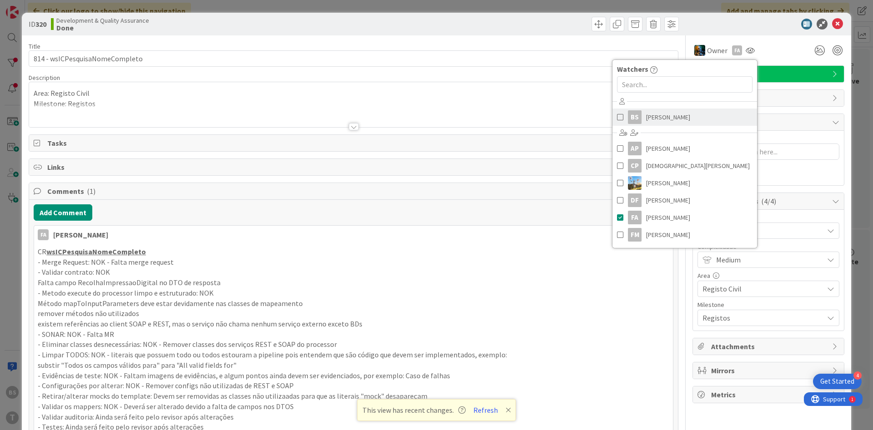
click at [645, 124] on link "BS [PERSON_NAME]" at bounding box center [684, 117] width 145 height 17
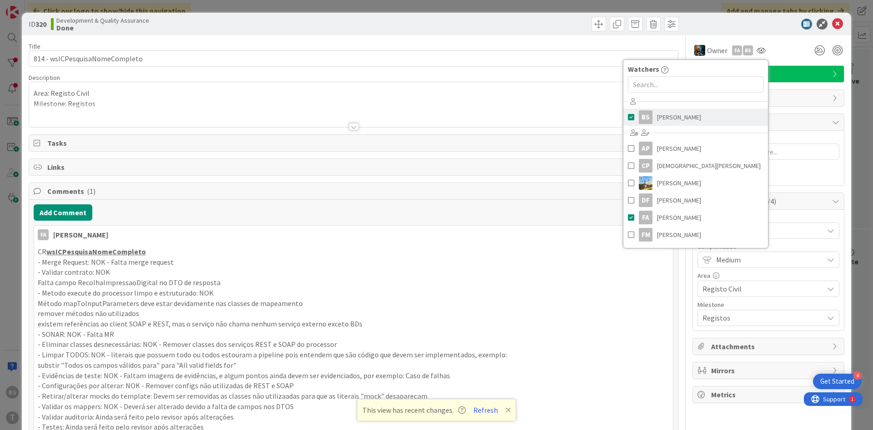
click at [648, 124] on div "BS" at bounding box center [646, 117] width 14 height 14
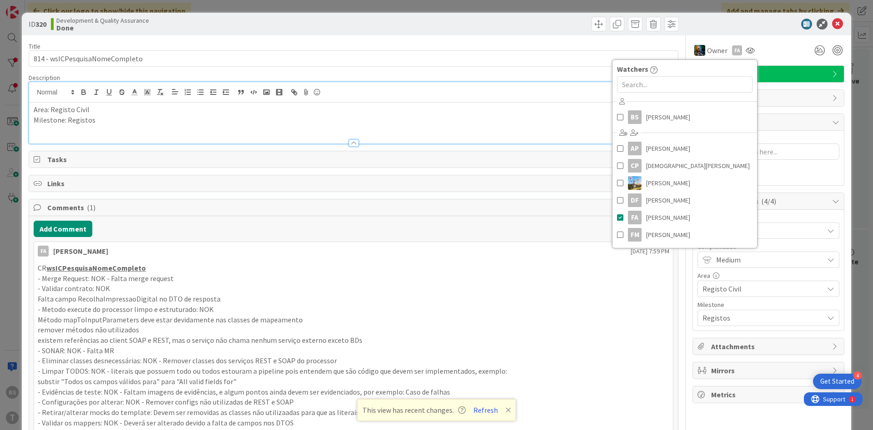
click at [530, 103] on div "Area: Registo Civil Milestone: Registos" at bounding box center [353, 123] width 649 height 41
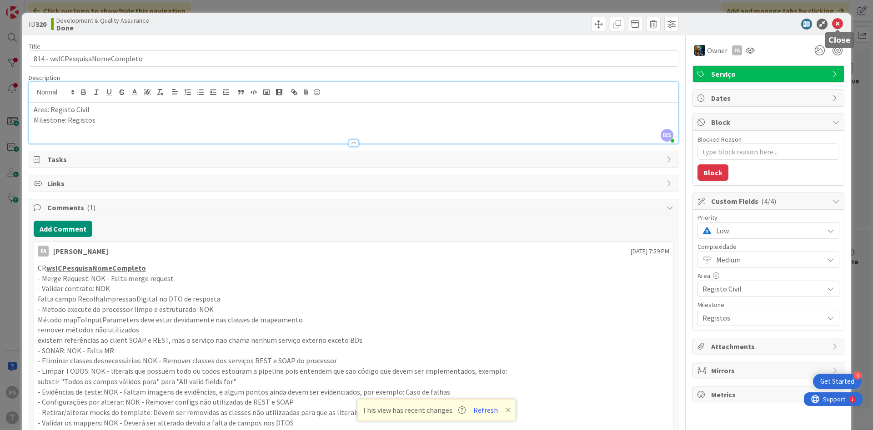
click at [842, 28] on icon at bounding box center [837, 24] width 11 height 11
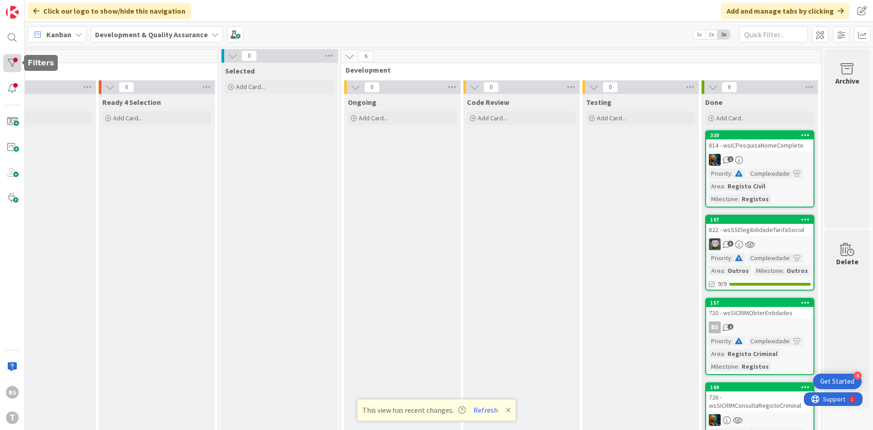
click at [15, 65] on div at bounding box center [12, 63] width 18 height 18
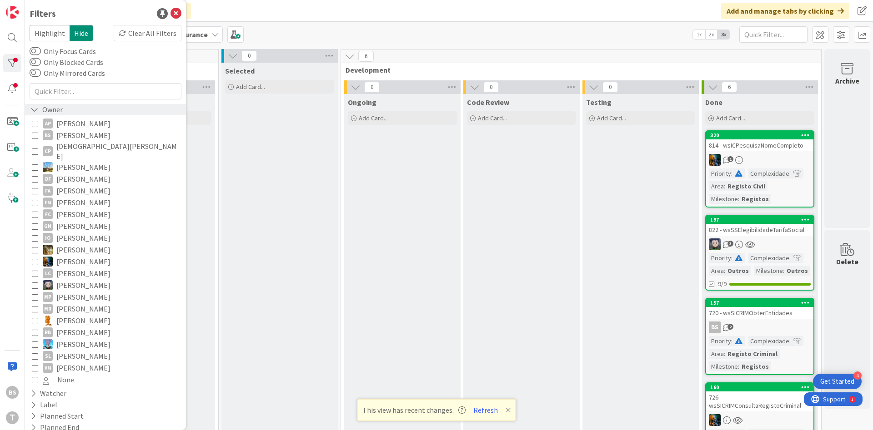
click at [55, 110] on div "Owner" at bounding box center [47, 109] width 34 height 11
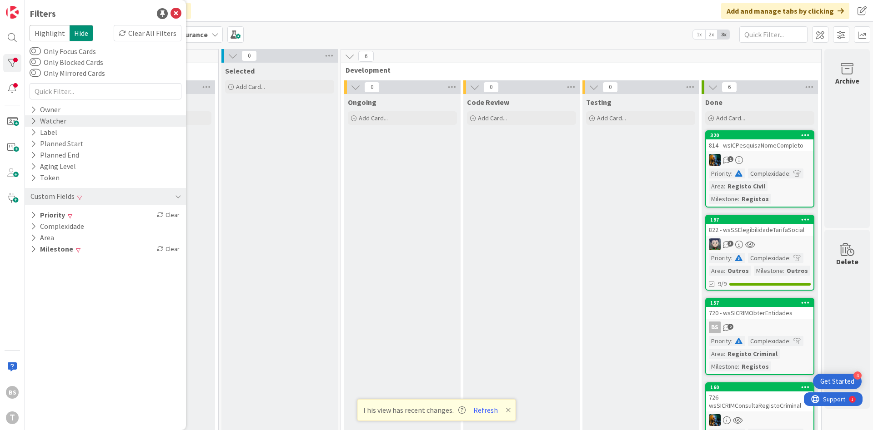
click at [71, 125] on div "Watcher" at bounding box center [105, 120] width 161 height 11
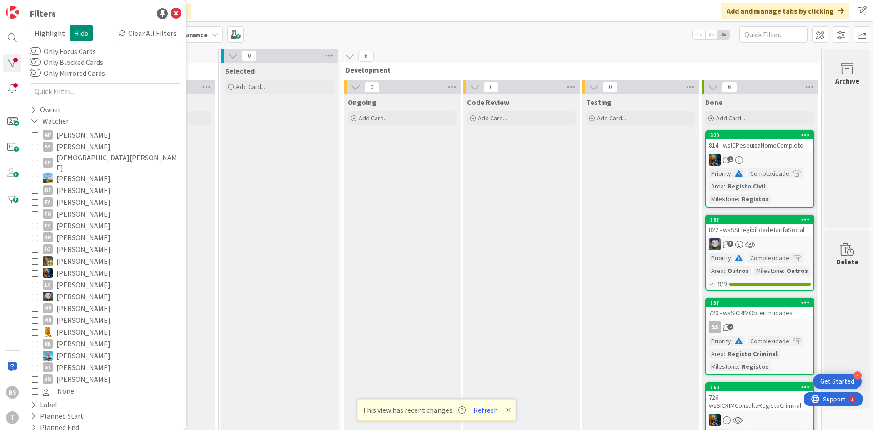
click at [85, 149] on span "[PERSON_NAME]" at bounding box center [83, 147] width 54 height 12
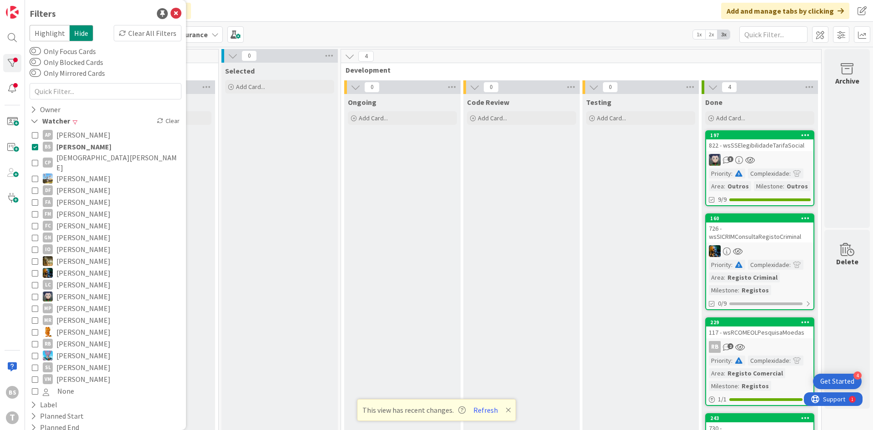
click at [590, 203] on div "Testing Add Card..." at bounding box center [640, 300] width 116 height 412
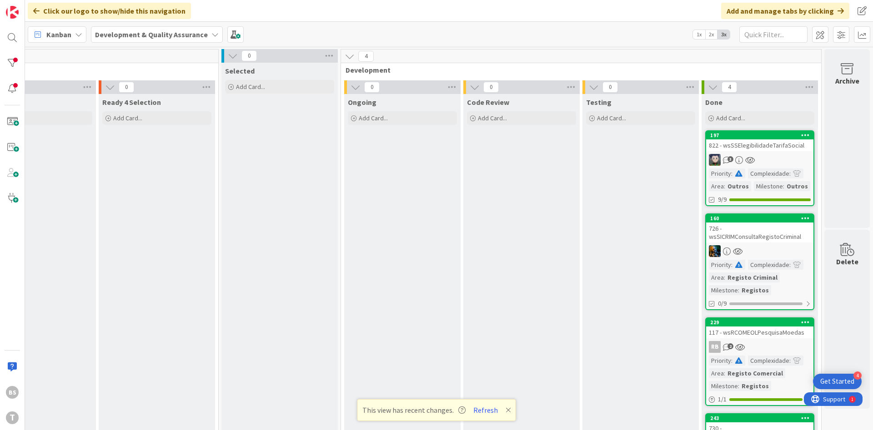
click at [775, 149] on div "822 - wsSSElegibilidadeTarifaSocial" at bounding box center [759, 146] width 107 height 12
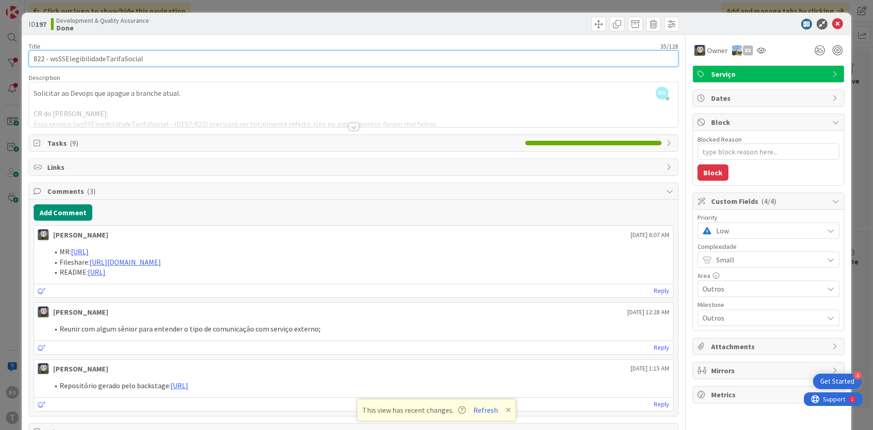
click at [114, 59] on input "822 - wsSSElegibilidadeTarifaSocial" at bounding box center [354, 58] width 650 height 16
click at [121, 55] on input "822 - wsSSElegibilidadeTarifaSocial" at bounding box center [354, 58] width 650 height 16
click at [97, 59] on input "822 - wsSSElegibilidadeTarifaSocial" at bounding box center [354, 58] width 650 height 16
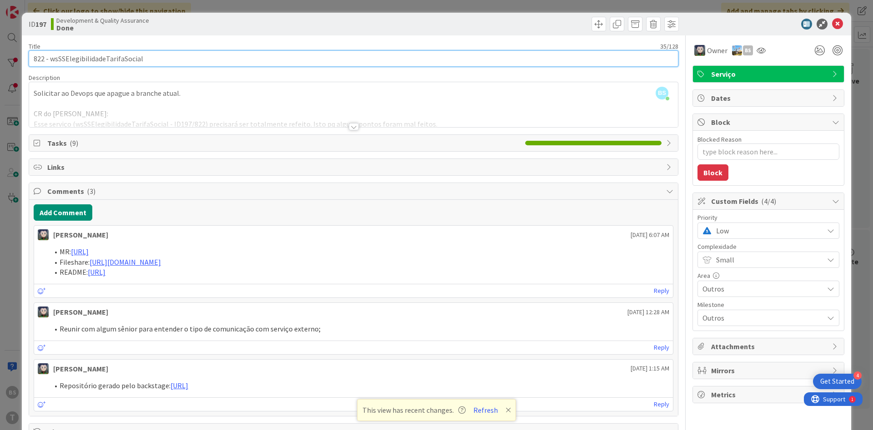
click at [97, 59] on input "822 - wsSSElegibilidadeTarifaSocial" at bounding box center [354, 58] width 650 height 16
click at [104, 57] on input "822 - wsSSElegibilidadeTarifaSocial" at bounding box center [354, 58] width 650 height 16
click at [125, 58] on input "822 - wsSSElegibilidadeTarifaSocial" at bounding box center [354, 58] width 650 height 16
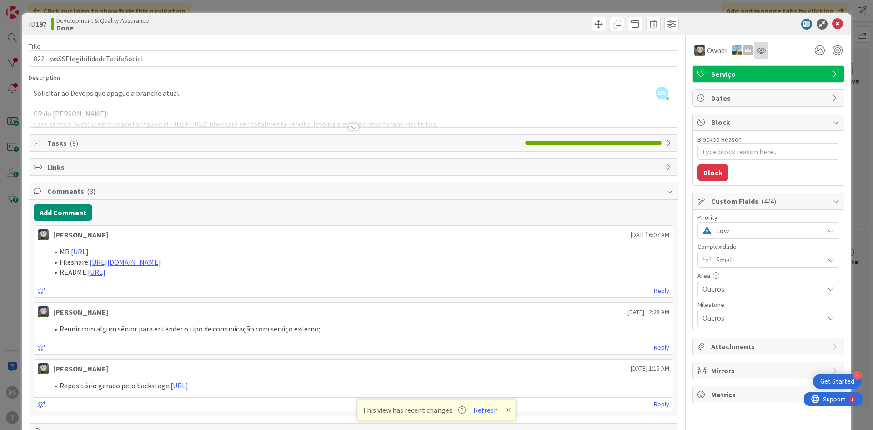
click at [756, 49] on icon at bounding box center [760, 50] width 9 height 7
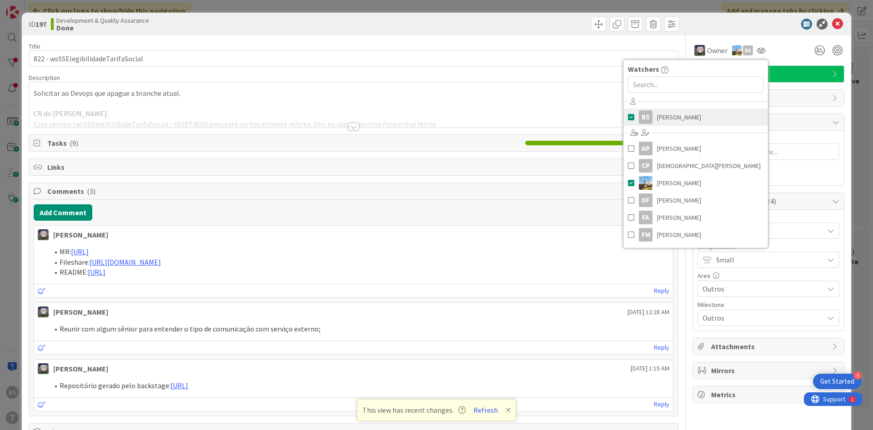
click at [707, 119] on link "BS [PERSON_NAME]" at bounding box center [695, 117] width 145 height 17
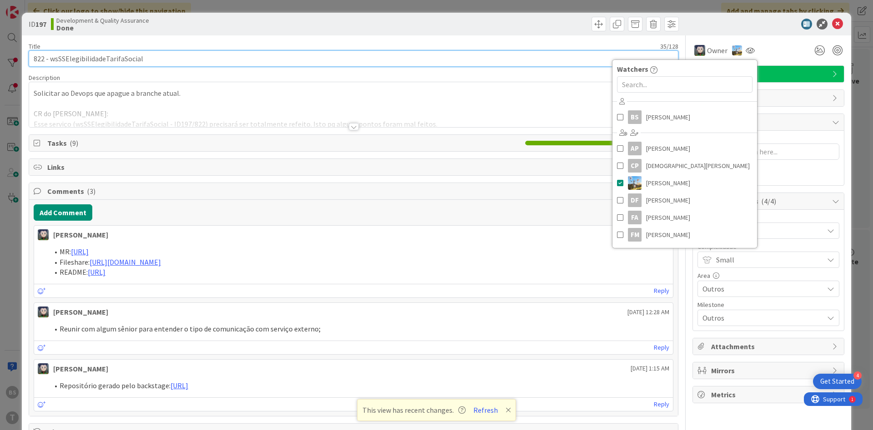
click at [525, 60] on input "822 - wsSSElegibilidadeTarifaSocial" at bounding box center [354, 58] width 650 height 16
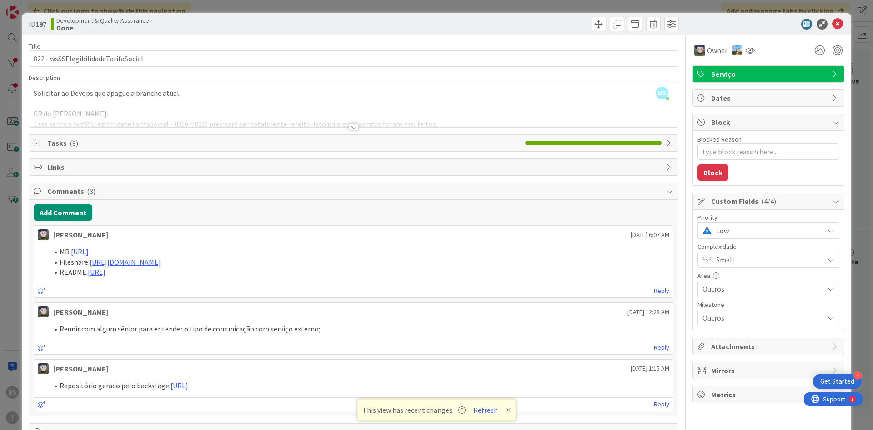
click at [736, 228] on span "Low" at bounding box center [767, 231] width 103 height 13
click at [740, 269] on span "Critical" at bounding box center [780, 269] width 105 height 14
click at [79, 209] on button "Add Comment" at bounding box center [63, 213] width 59 height 16
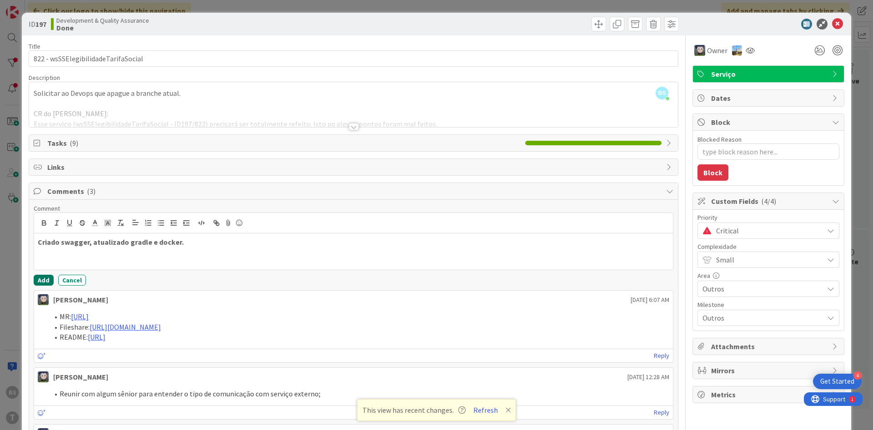
click at [48, 276] on button "Add" at bounding box center [44, 280] width 20 height 11
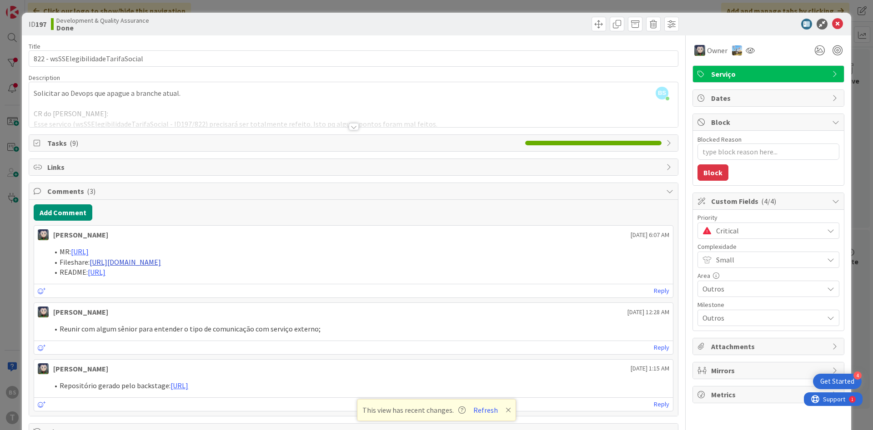
type textarea "x"
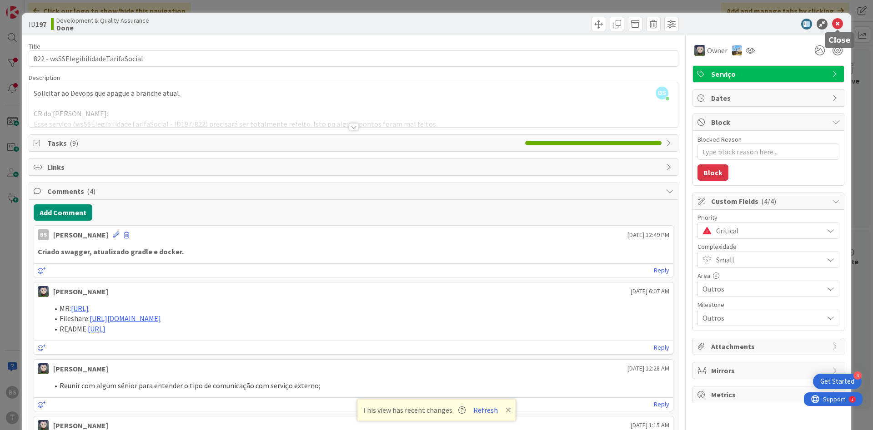
click at [838, 27] on icon at bounding box center [837, 24] width 11 height 11
